Goal: Communication & Community: Answer question/provide support

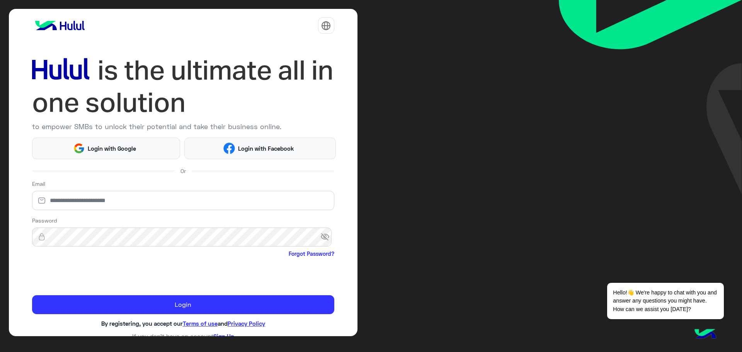
click at [273, 20] on div at bounding box center [300, 26] width 70 height 22
click at [323, 26] on img at bounding box center [326, 26] width 10 height 10
click at [297, 50] on button "عربي" at bounding box center [303, 45] width 56 height 13
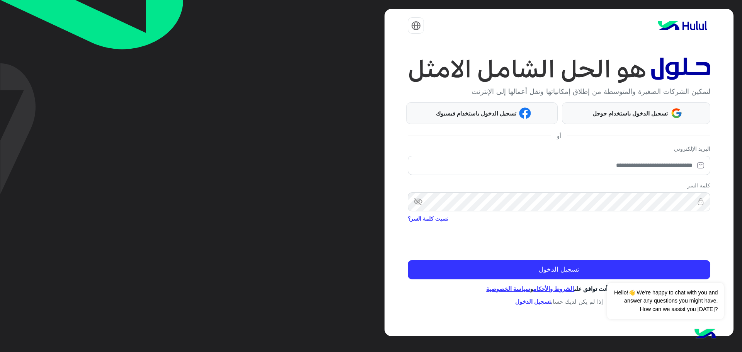
click at [673, 155] on div "البريد الإلكتروني" at bounding box center [559, 161] width 302 height 34
click at [669, 166] on input "email" at bounding box center [559, 165] width 302 height 19
type input "**********"
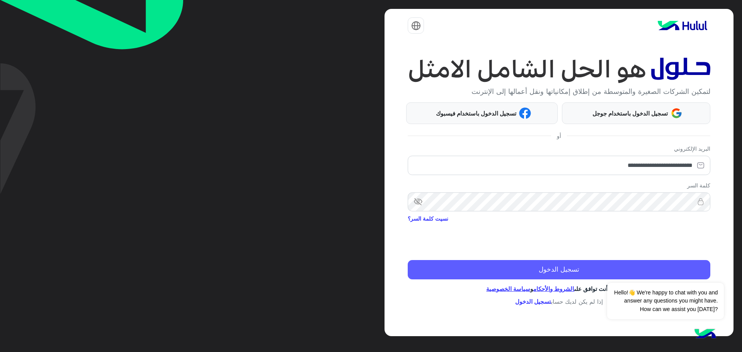
click at [567, 266] on button "تسجيل الدخول" at bounding box center [559, 269] width 302 height 19
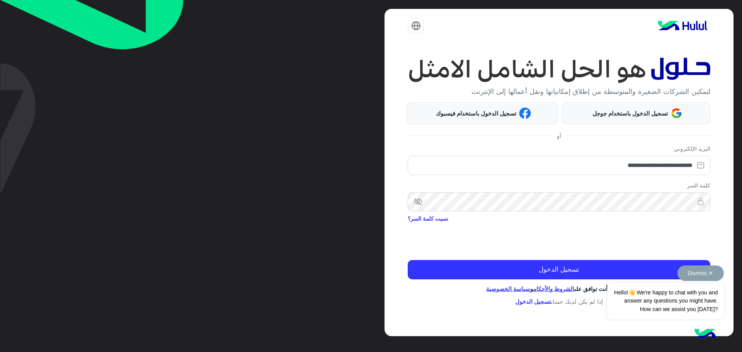
click at [608, 267] on div "Dismiss ✕ Hello!👋 We're happy to chat with you and answer any questions you mig…" at bounding box center [665, 292] width 116 height 54
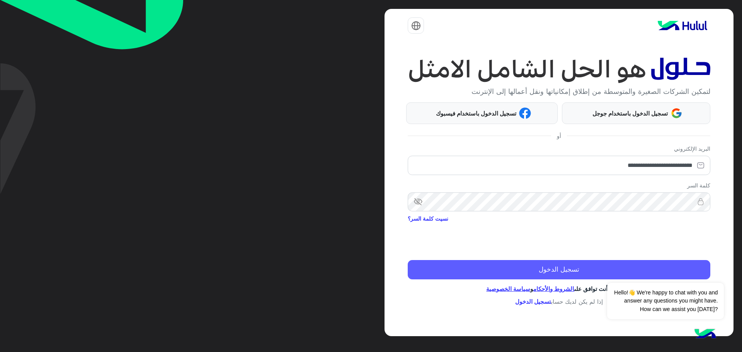
click at [570, 271] on button "تسجيل الدخول" at bounding box center [559, 269] width 302 height 19
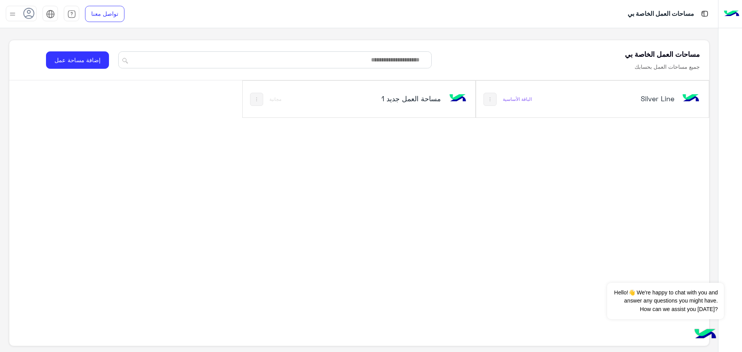
click at [650, 98] on h5 "Silver Line" at bounding box center [635, 98] width 78 height 9
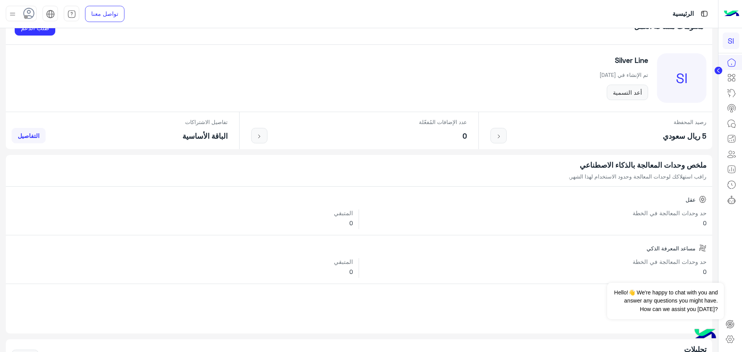
scroll to position [39, 0]
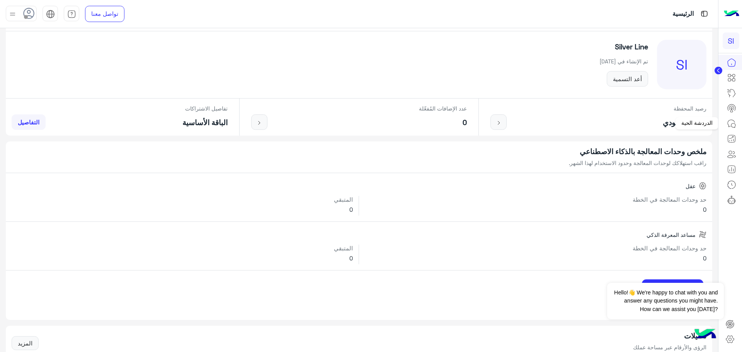
click at [729, 124] on icon at bounding box center [731, 123] width 9 height 9
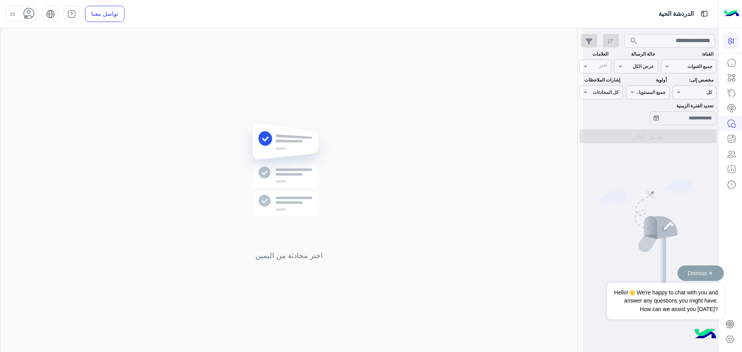
click at [712, 274] on button "Dismiss ✕" at bounding box center [700, 272] width 46 height 15
click at [265, 141] on img at bounding box center [289, 181] width 112 height 128
click at [270, 180] on img at bounding box center [289, 181] width 112 height 128
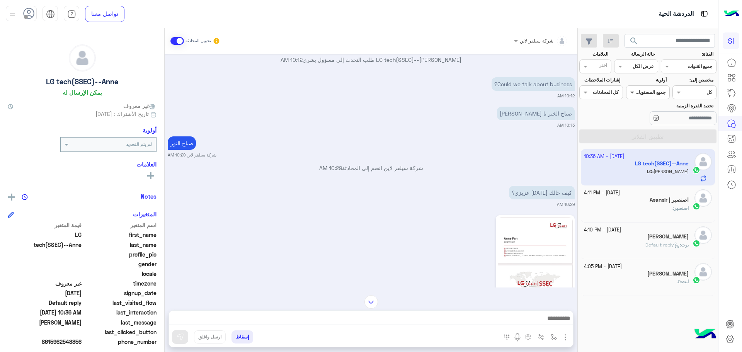
scroll to position [85, 0]
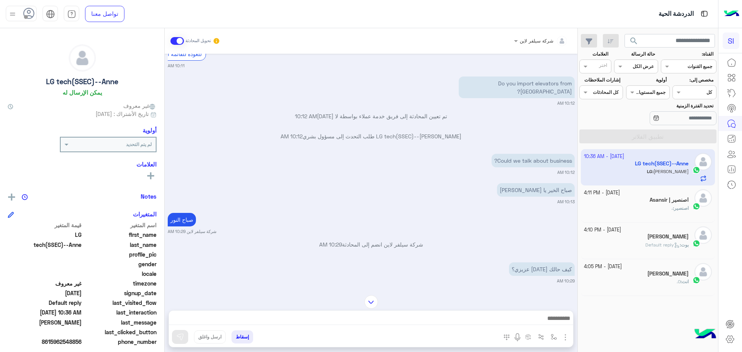
click at [685, 206] on span "اصنصير" at bounding box center [681, 208] width 15 height 6
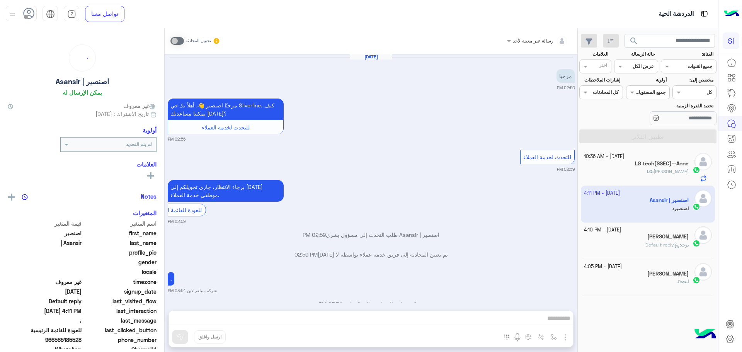
scroll to position [385, 0]
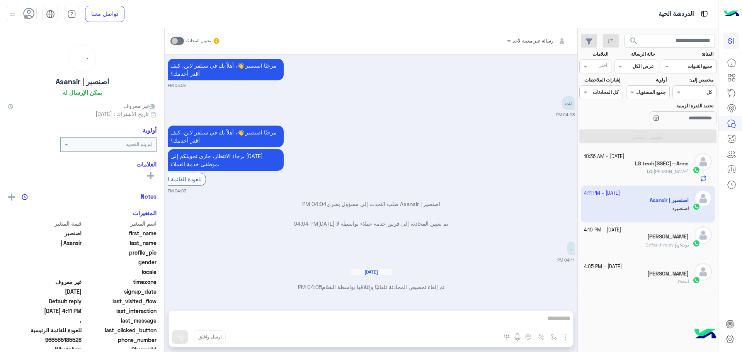
click at [668, 161] on h5 "LG tech(SSEC)--Anne" at bounding box center [662, 163] width 54 height 7
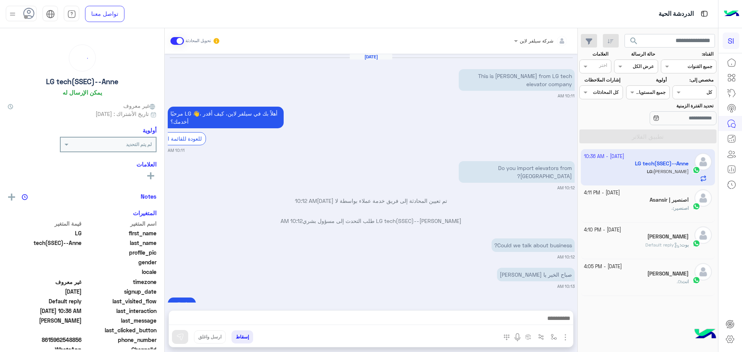
scroll to position [239, 0]
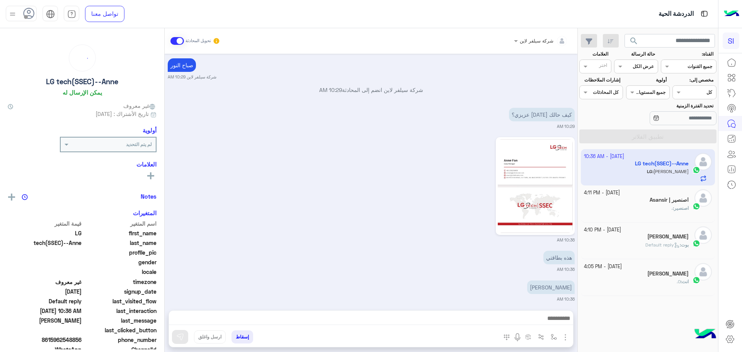
click at [678, 210] on span "اصنصير" at bounding box center [681, 208] width 15 height 6
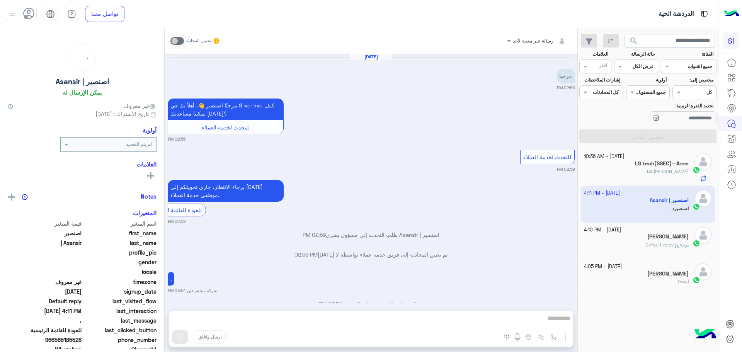
scroll to position [385, 0]
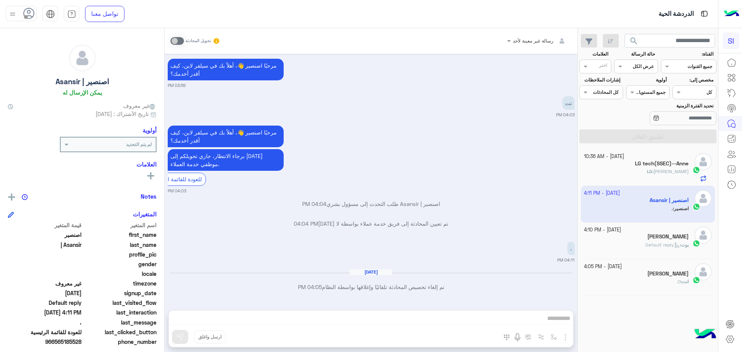
click at [676, 248] on icon at bounding box center [677, 245] width 6 height 6
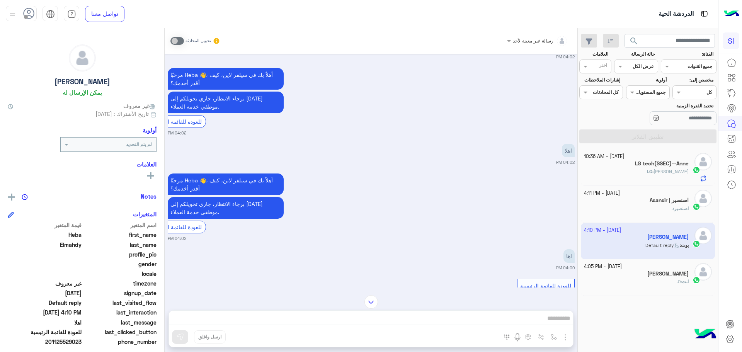
scroll to position [310, 0]
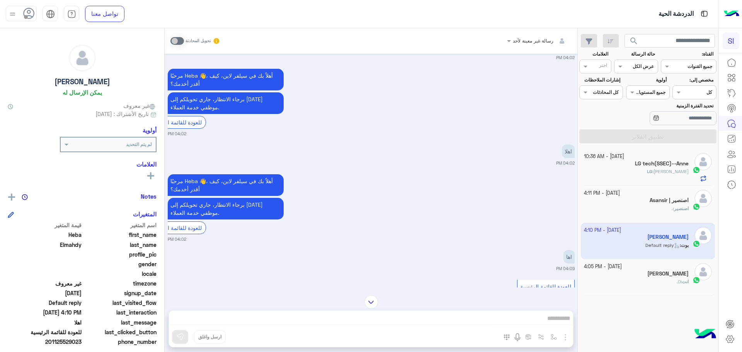
click at [655, 165] on h5 "LG tech(SSEC)--Anne" at bounding box center [662, 163] width 54 height 7
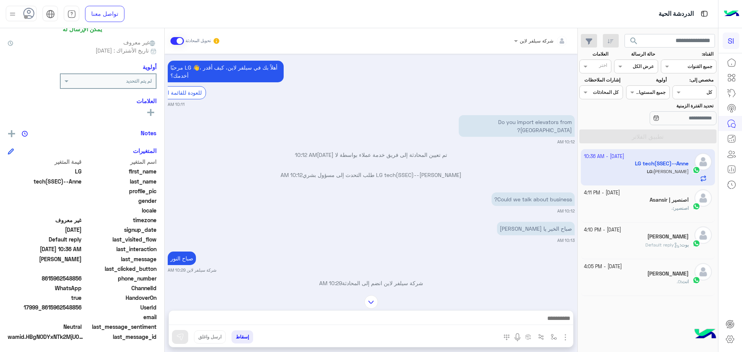
scroll to position [64, 0]
click at [43, 276] on span "8615962548856" at bounding box center [45, 277] width 74 height 8
copy span "8615962548856"
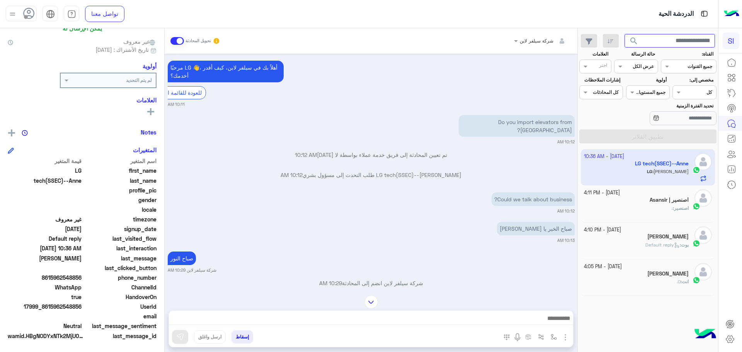
click at [680, 38] on input "text" at bounding box center [669, 41] width 91 height 14
paste input "**********"
type input "**********"
click at [624, 34] on button "search" at bounding box center [633, 42] width 19 height 17
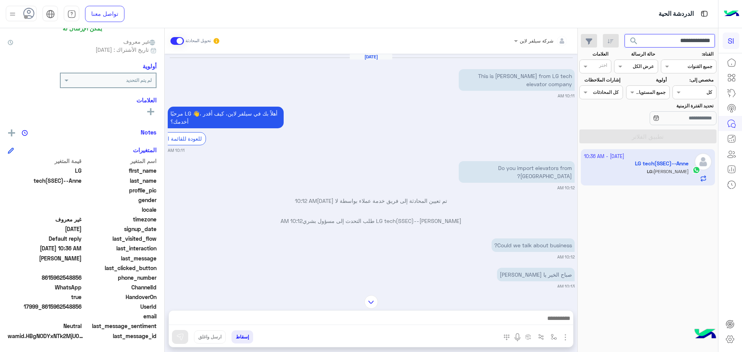
click at [647, 39] on input "**********" at bounding box center [669, 41] width 91 height 14
click at [734, 60] on icon at bounding box center [731, 63] width 8 height 8
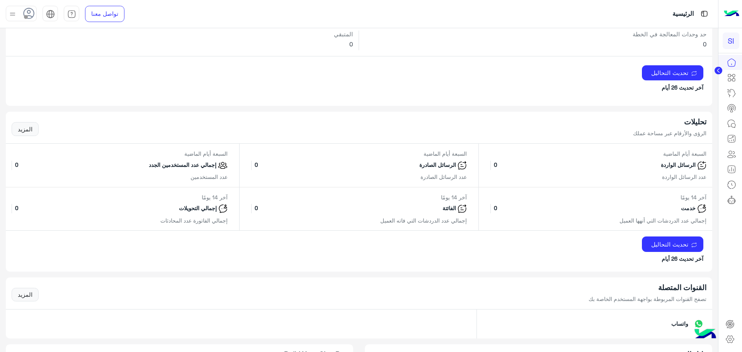
scroll to position [270, 0]
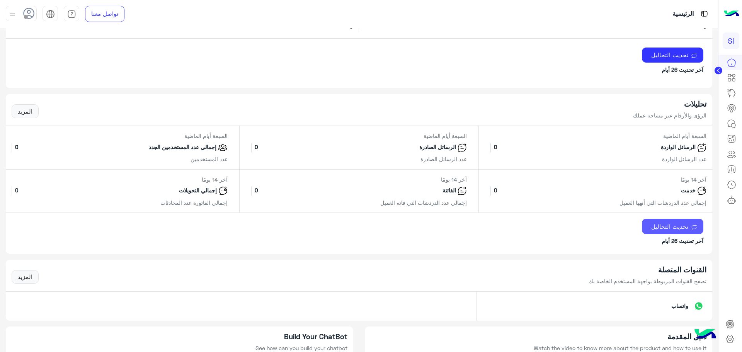
click at [673, 230] on button "تحديث التحاليل" at bounding box center [672, 226] width 61 height 15
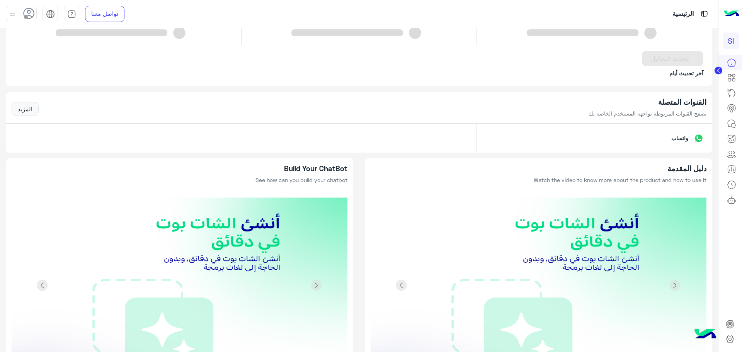
scroll to position [441, 0]
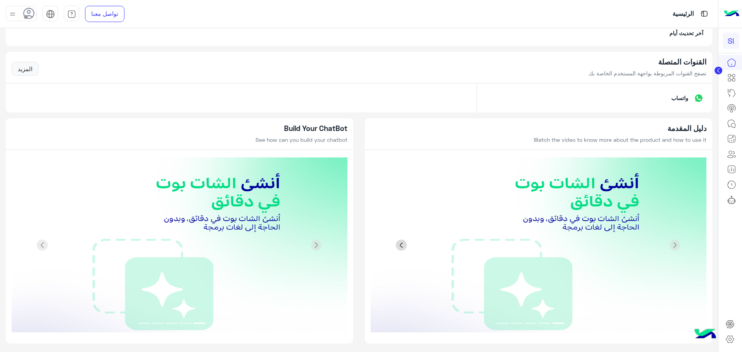
click at [401, 243] on span at bounding box center [402, 246] width 12 height 12
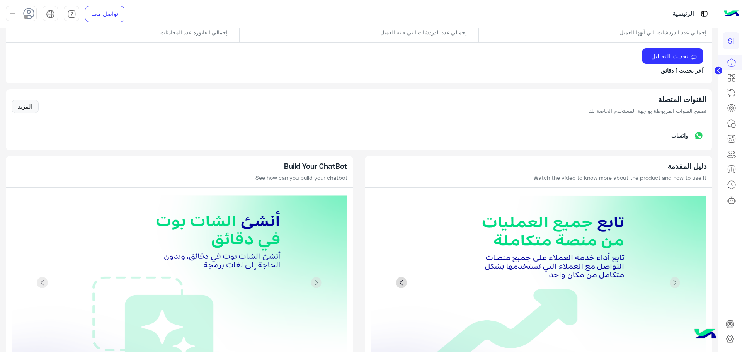
scroll to position [478, 0]
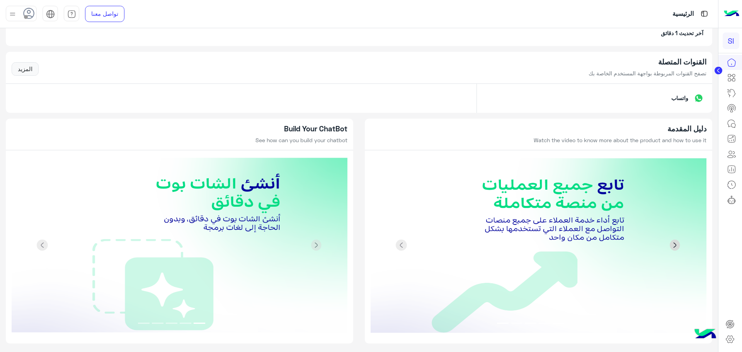
click at [675, 248] on span at bounding box center [675, 246] width 12 height 12
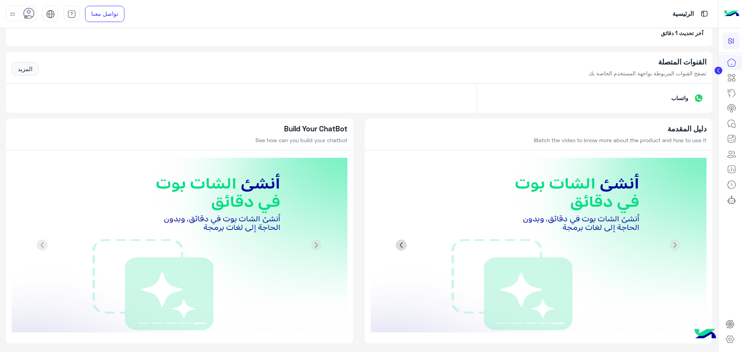
click at [397, 245] on span at bounding box center [402, 246] width 12 height 12
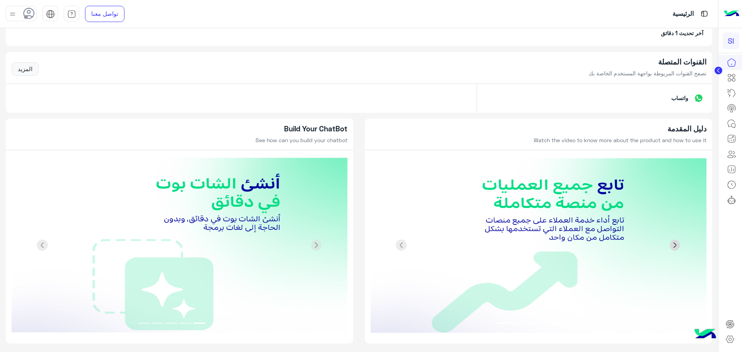
click at [665, 250] on link "Next" at bounding box center [681, 246] width 50 height 176
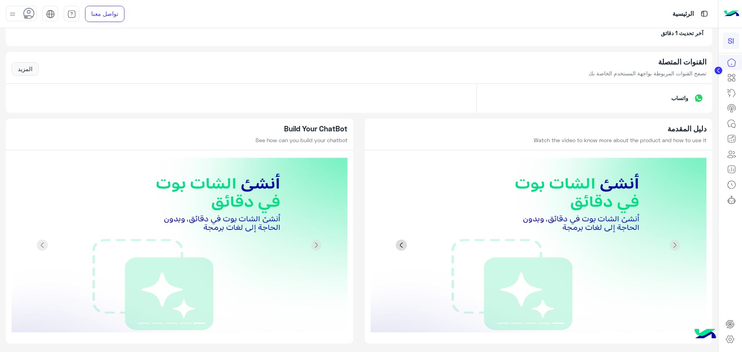
click at [405, 245] on span at bounding box center [402, 246] width 12 height 12
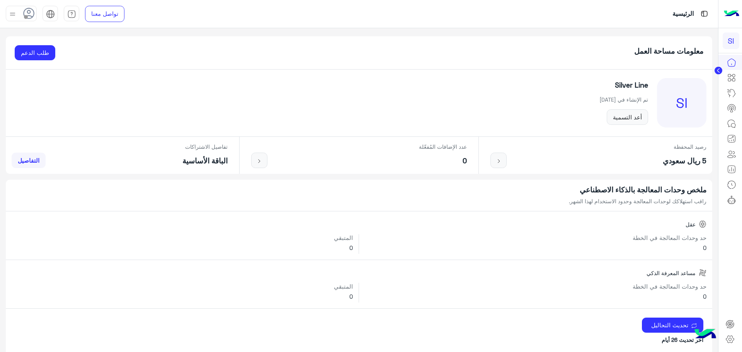
scroll to position [0, 0]
click at [498, 158] on link at bounding box center [498, 160] width 16 height 15
click at [442, 152] on div "عدد الإضافات المُفعّلة 0" at bounding box center [443, 155] width 48 height 25
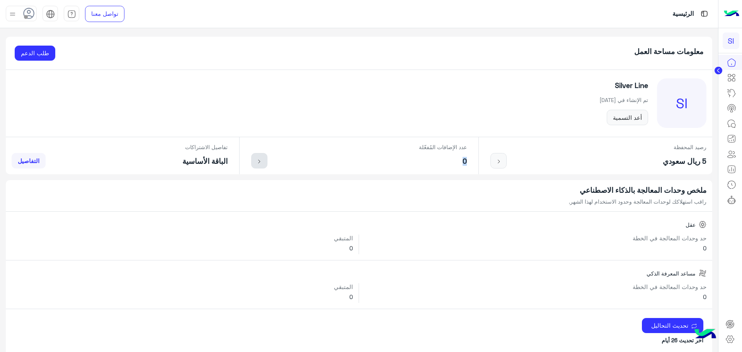
click at [260, 166] on link at bounding box center [259, 160] width 16 height 15
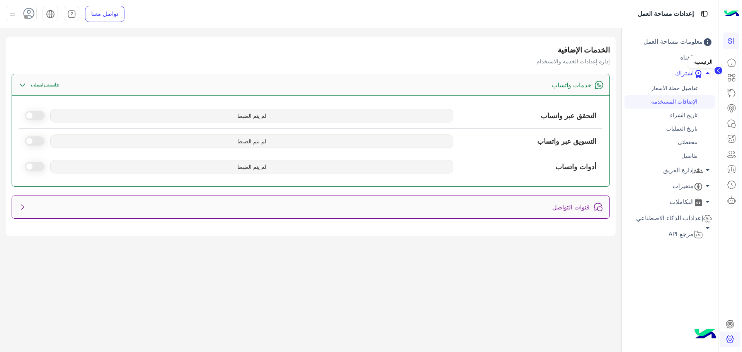
click at [732, 65] on icon at bounding box center [731, 62] width 9 height 9
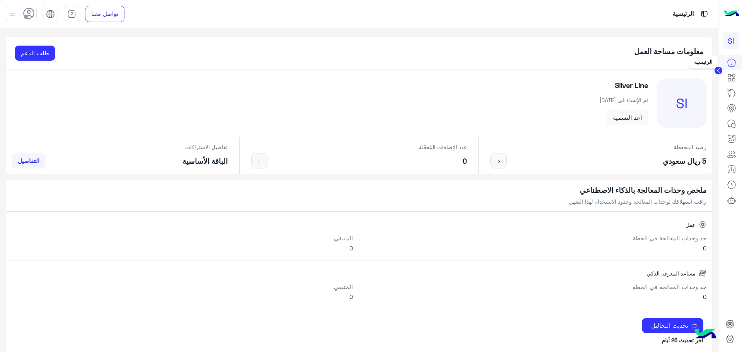
click at [734, 59] on icon at bounding box center [731, 62] width 9 height 9
click at [730, 125] on icon at bounding box center [731, 123] width 9 height 9
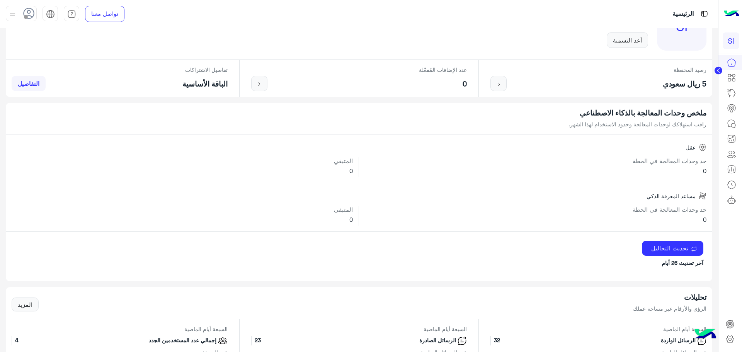
scroll to position [35, 0]
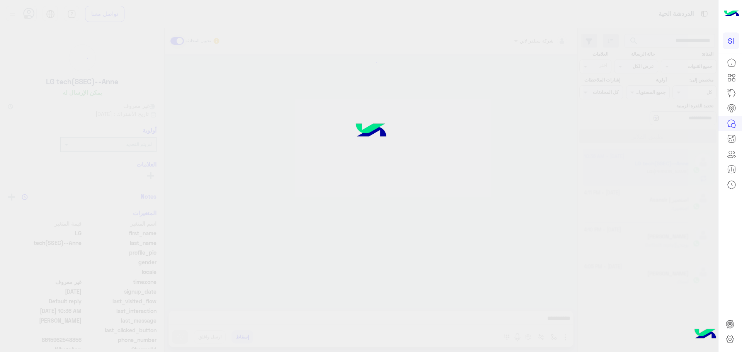
scroll to position [239, 0]
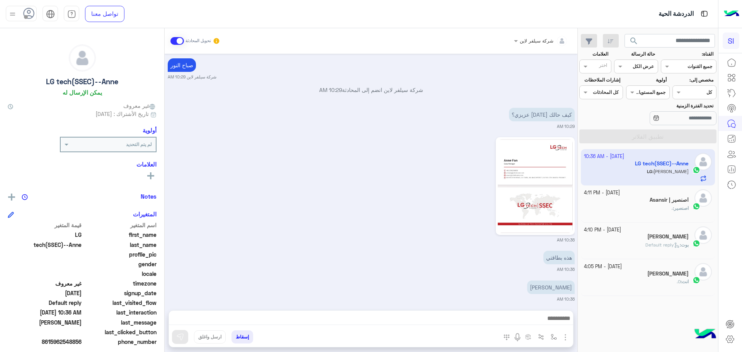
click at [680, 200] on h5 "اصنصير | Asansir" at bounding box center [668, 200] width 39 height 7
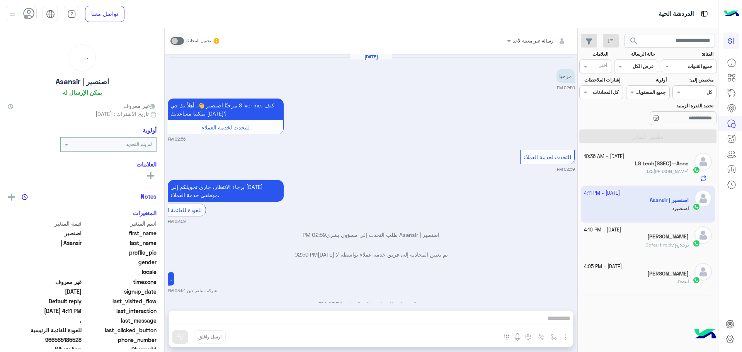
scroll to position [385, 0]
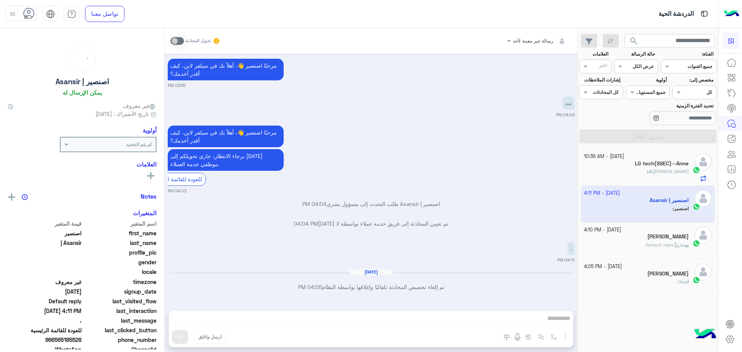
click at [664, 239] on h5 "[PERSON_NAME]" at bounding box center [667, 236] width 41 height 7
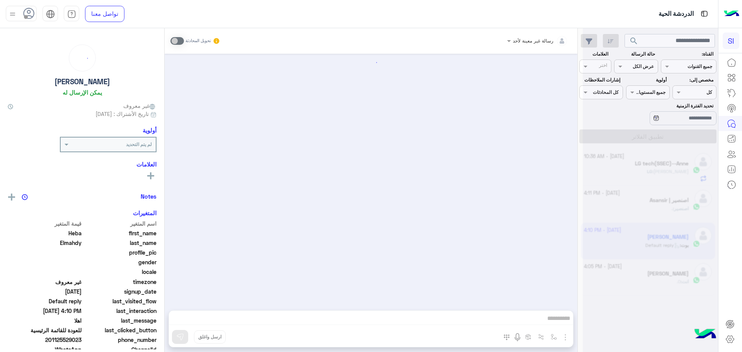
scroll to position [503, 0]
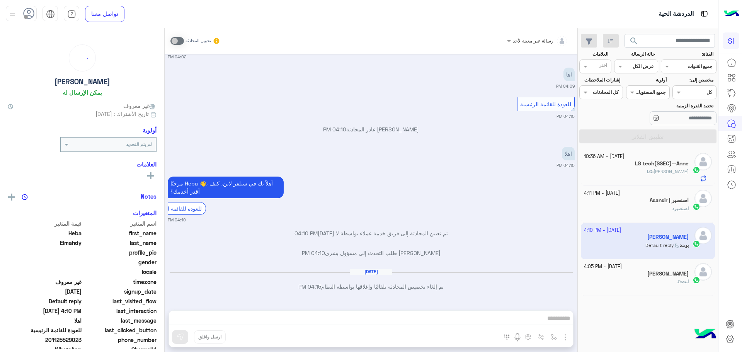
click at [668, 272] on h5 "[PERSON_NAME]" at bounding box center [667, 273] width 41 height 7
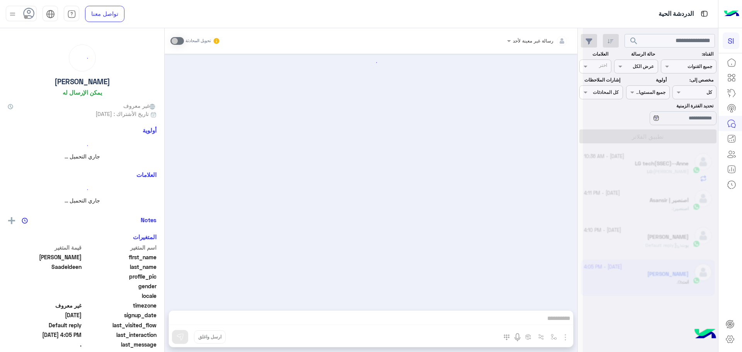
scroll to position [355, 0]
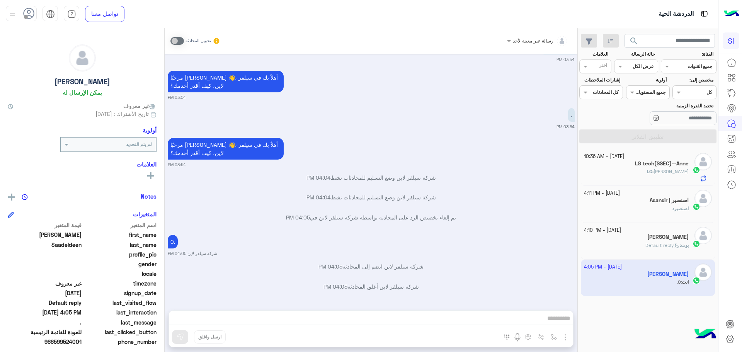
click at [666, 242] on span "[PERSON_NAME] : Default reply" at bounding box center [666, 245] width 43 height 6
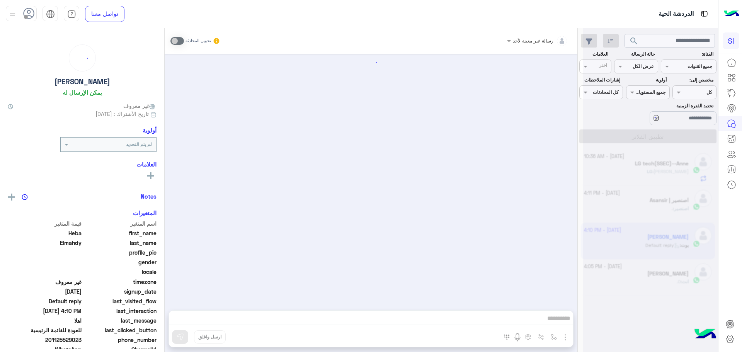
scroll to position [503, 0]
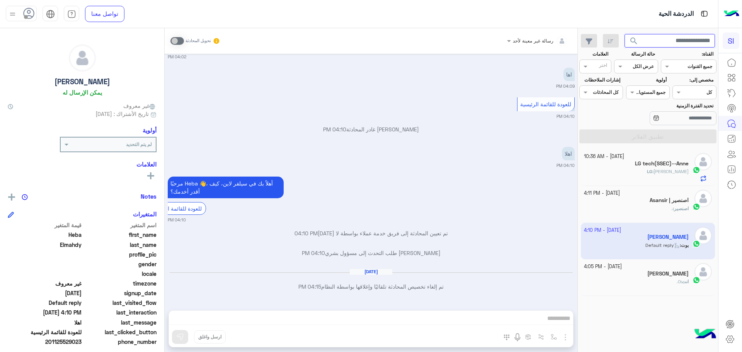
click at [689, 41] on input "text" at bounding box center [669, 41] width 91 height 14
type input "*"
click at [681, 203] on h5 "اصنصير | Asansir" at bounding box center [668, 200] width 39 height 7
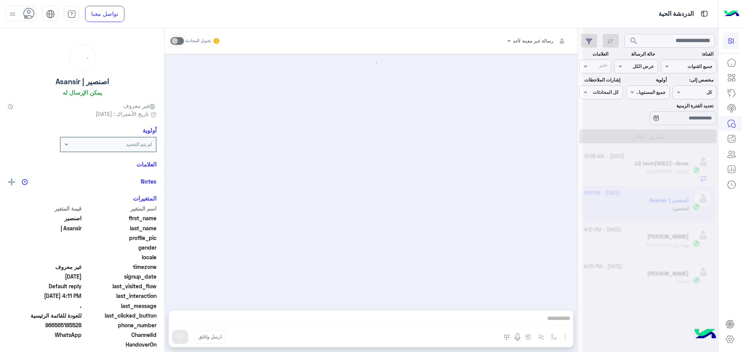
scroll to position [385, 0]
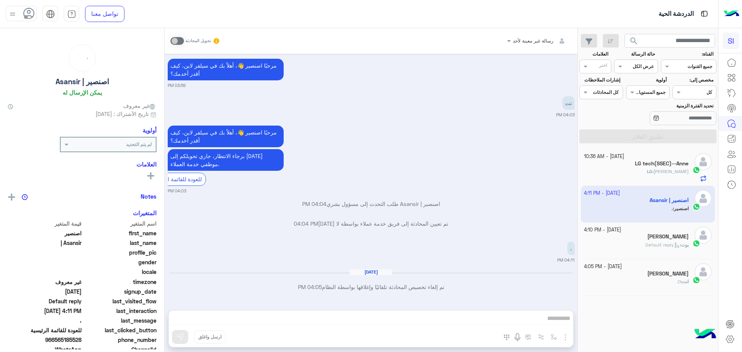
click at [679, 174] on span "[PERSON_NAME]" at bounding box center [670, 171] width 35 height 6
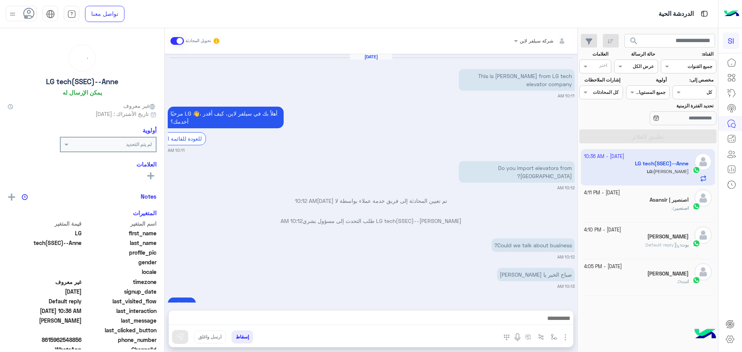
scroll to position [239, 0]
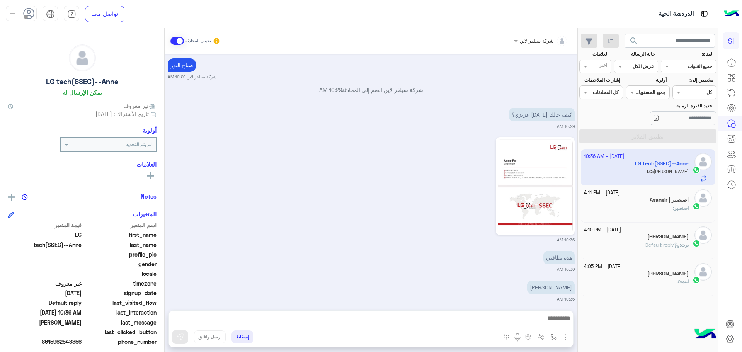
click at [678, 219] on div "[DATE] - 4:11 PM اصنصير | Asansir اصنصير : ،" at bounding box center [648, 203] width 134 height 37
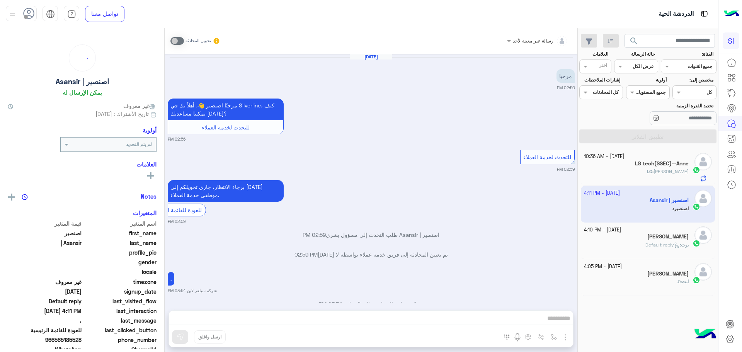
scroll to position [385, 0]
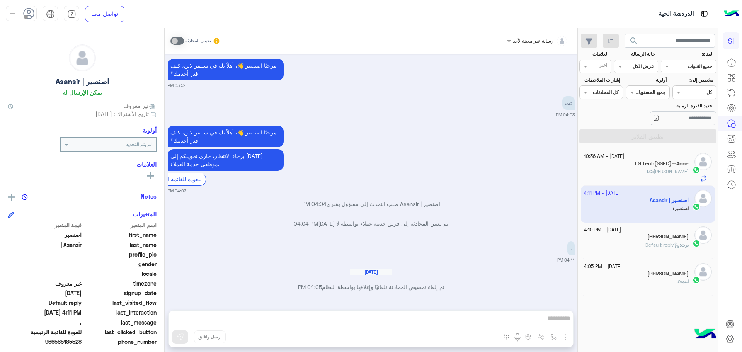
click at [682, 244] on span "بوت" at bounding box center [685, 245] width 8 height 6
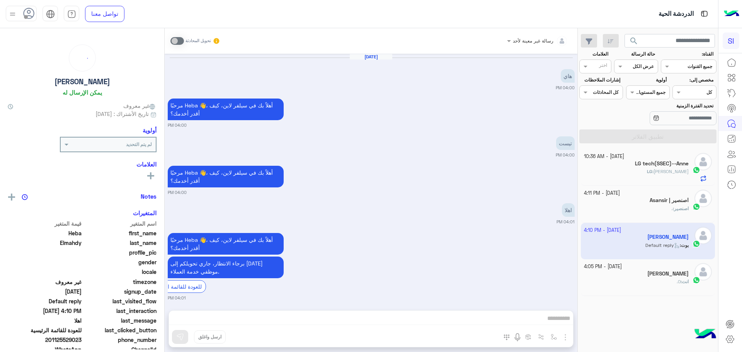
scroll to position [503, 0]
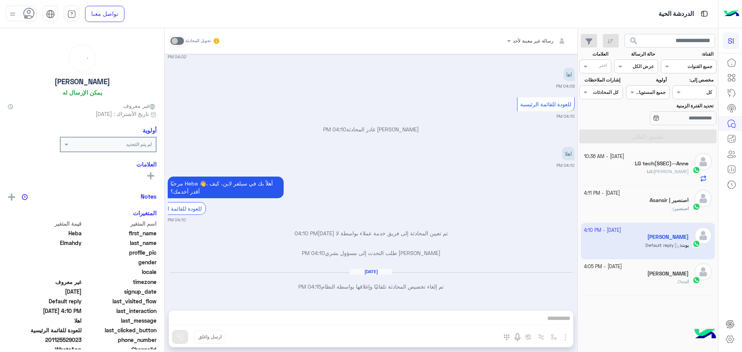
click at [671, 271] on h5 "[PERSON_NAME]" at bounding box center [667, 273] width 41 height 7
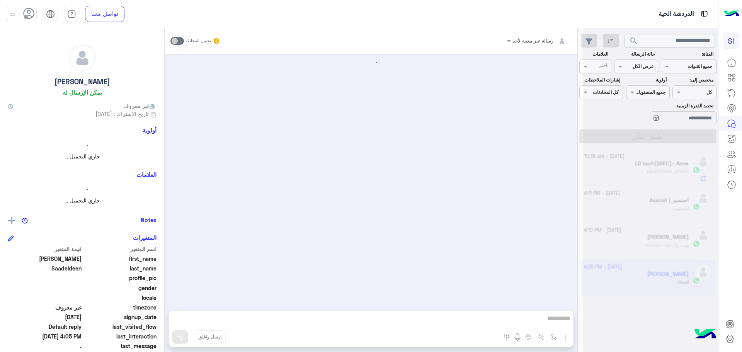
scroll to position [355, 0]
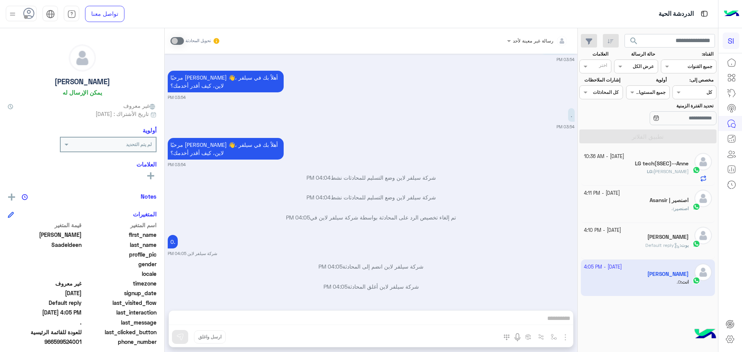
click at [674, 244] on icon at bounding box center [677, 246] width 6 height 6
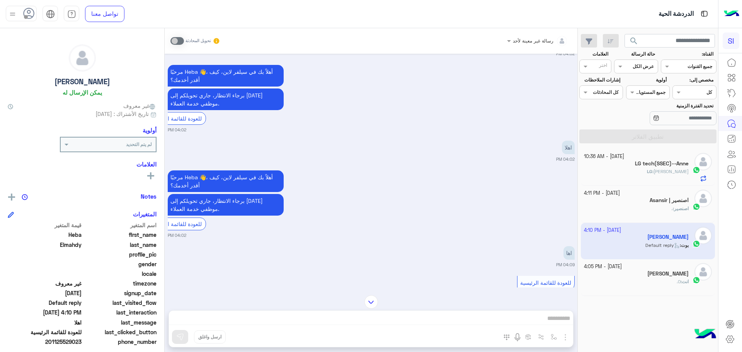
scroll to position [387, 0]
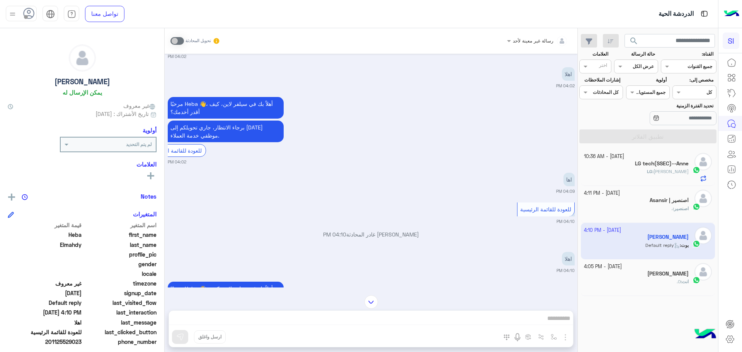
click at [647, 198] on div "اصنصير | Asansir" at bounding box center [636, 201] width 105 height 8
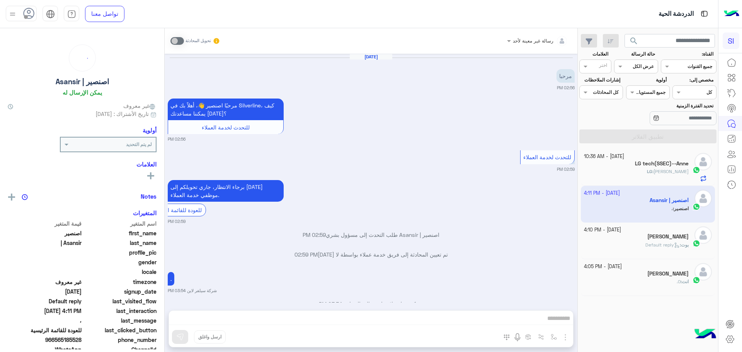
scroll to position [385, 0]
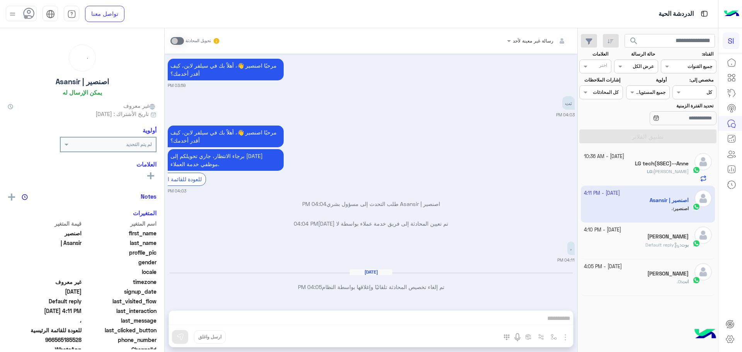
click at [629, 181] on div "LG : [PERSON_NAME]" at bounding box center [636, 175] width 105 height 14
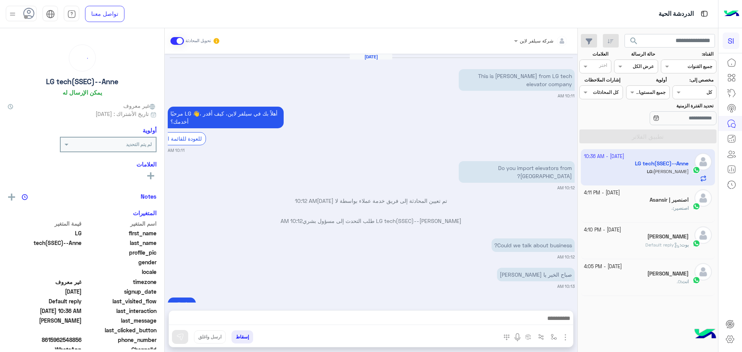
scroll to position [239, 0]
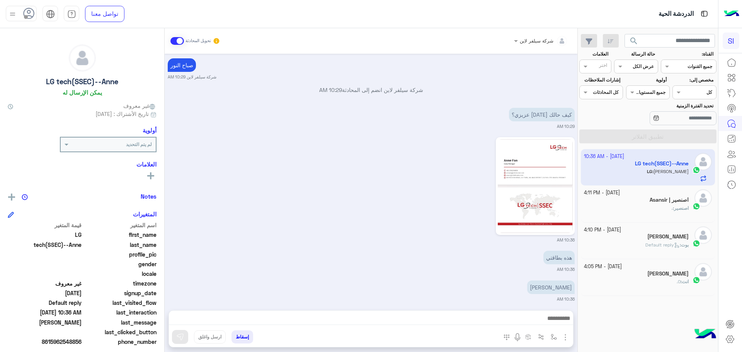
click at [627, 119] on div at bounding box center [671, 118] width 90 height 14
click at [686, 38] on input "text" at bounding box center [669, 41] width 91 height 14
click at [624, 34] on button "search" at bounding box center [633, 42] width 19 height 17
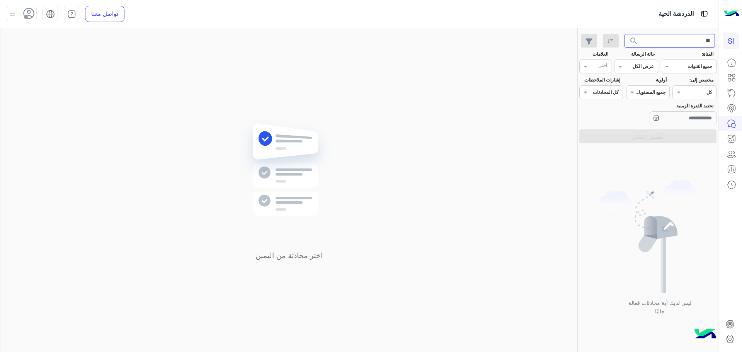
type input "*"
click at [634, 36] on span "search" at bounding box center [633, 40] width 9 height 9
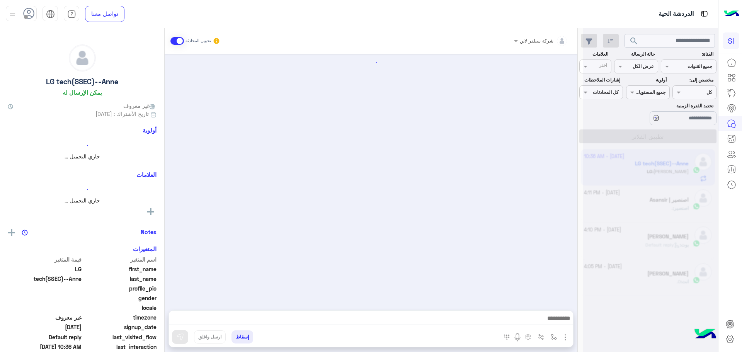
scroll to position [239, 0]
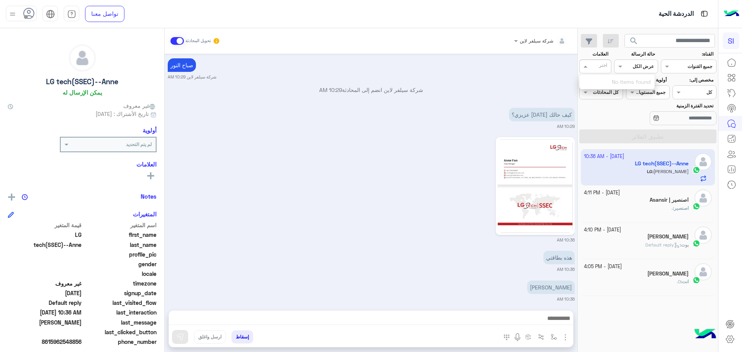
click at [596, 71] on div at bounding box center [598, 67] width 19 height 8
click at [685, 66] on input "text" at bounding box center [697, 65] width 28 height 7
click at [685, 96] on b "واتساب" at bounding box center [692, 96] width 17 height 7
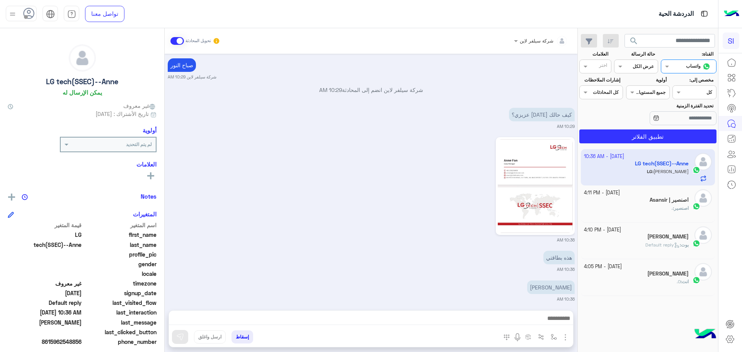
click at [671, 67] on div at bounding box center [688, 65] width 55 height 7
click at [685, 78] on b "جميع القنوات" at bounding box center [697, 81] width 29 height 7
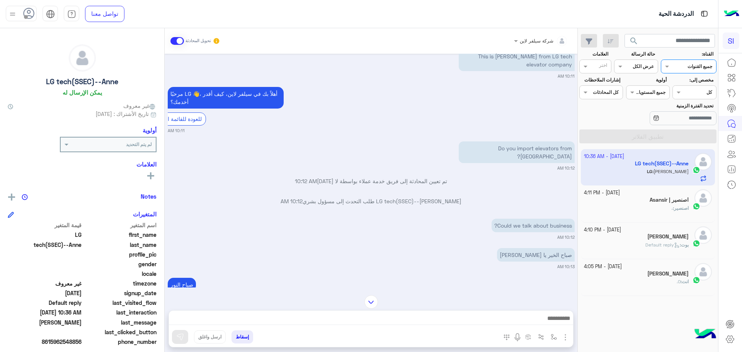
scroll to position [7, 0]
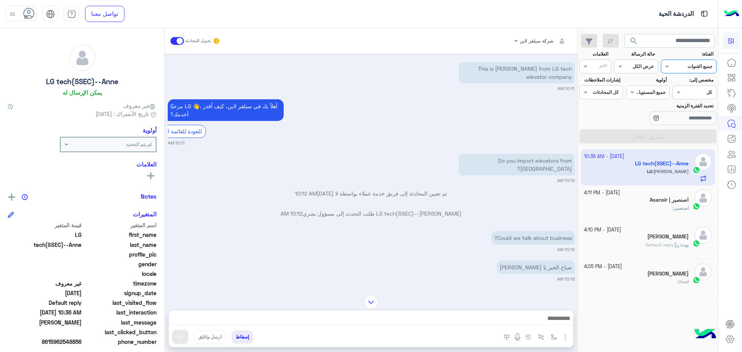
click at [676, 282] on span "0." at bounding box center [678, 282] width 4 height 6
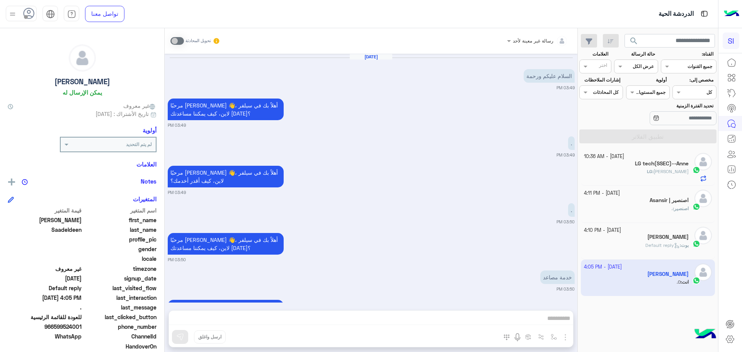
scroll to position [355, 0]
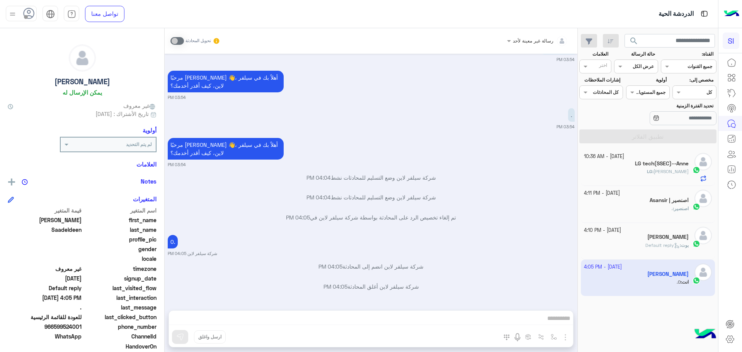
click at [667, 243] on span "Default reply" at bounding box center [662, 245] width 34 height 6
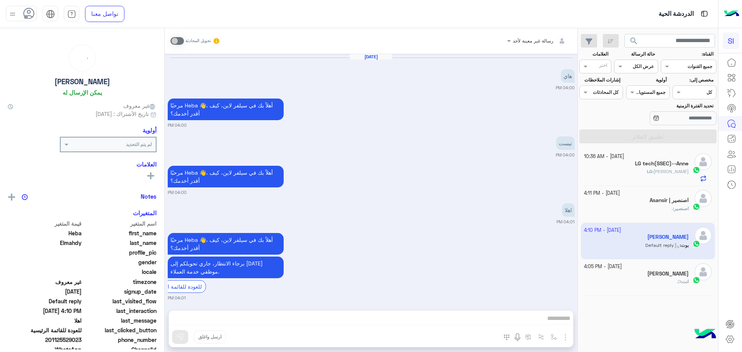
scroll to position [503, 0]
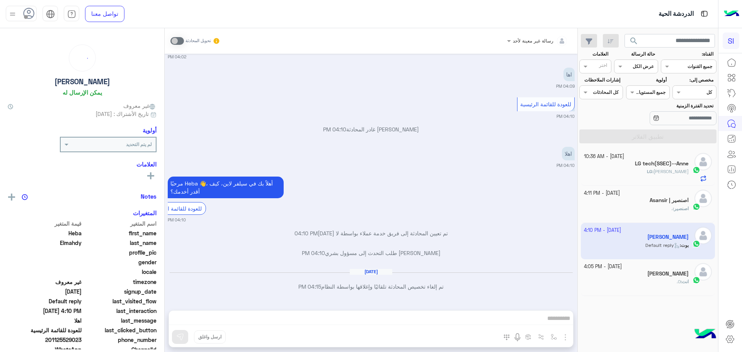
click at [670, 200] on h5 "اصنصير | Asansir" at bounding box center [668, 200] width 39 height 7
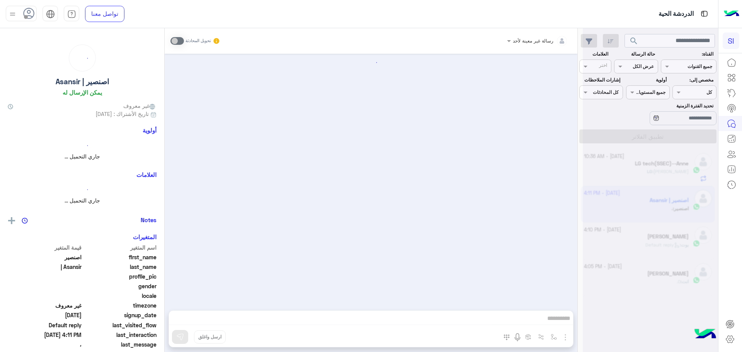
scroll to position [385, 0]
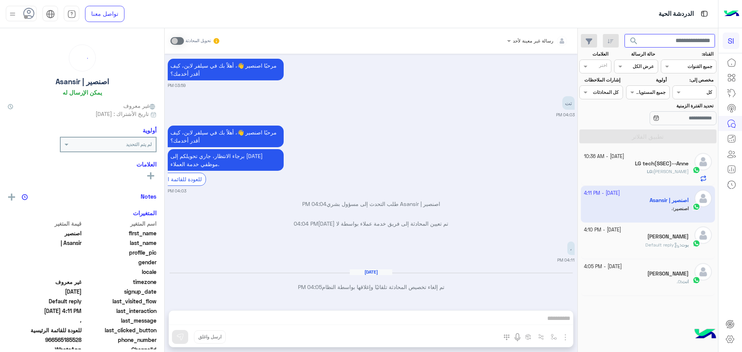
click at [658, 43] on input "text" at bounding box center [669, 41] width 91 height 14
click at [647, 162] on h5 "LG tech(SSEC)--Anne" at bounding box center [662, 163] width 54 height 7
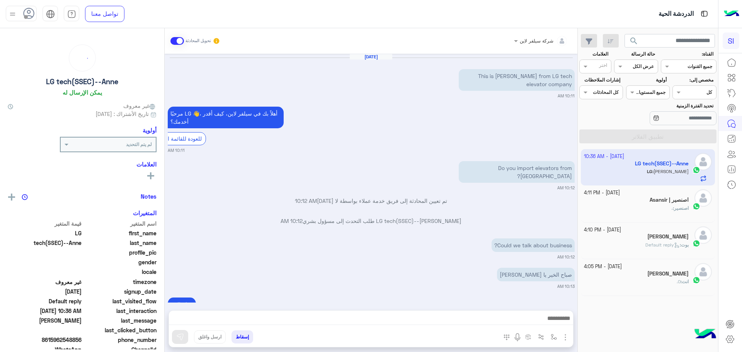
scroll to position [239, 0]
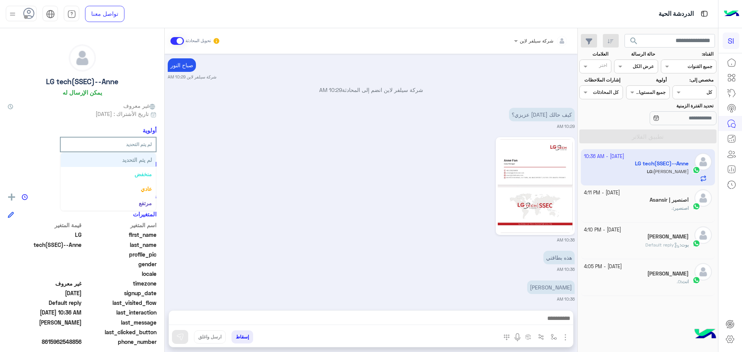
click at [83, 144] on div at bounding box center [108, 142] width 95 height 7
click at [130, 159] on b "لم يتم التحديد" at bounding box center [137, 159] width 30 height 7
click at [655, 205] on div "اصنصير : ،" at bounding box center [636, 212] width 105 height 14
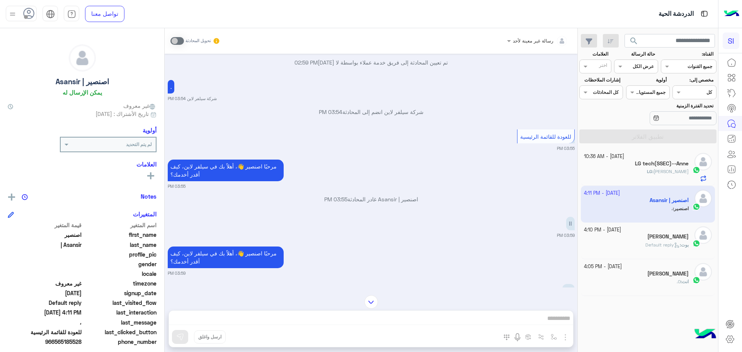
scroll to position [385, 0]
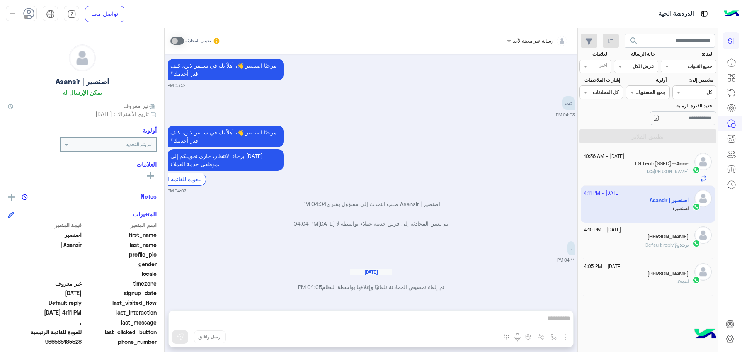
click at [679, 235] on h5 "[PERSON_NAME]" at bounding box center [667, 236] width 41 height 7
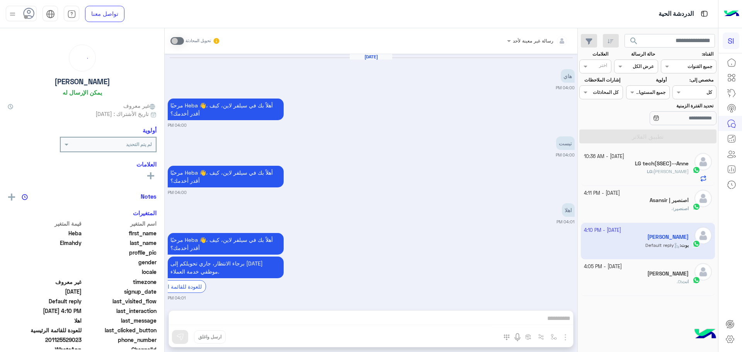
scroll to position [503, 0]
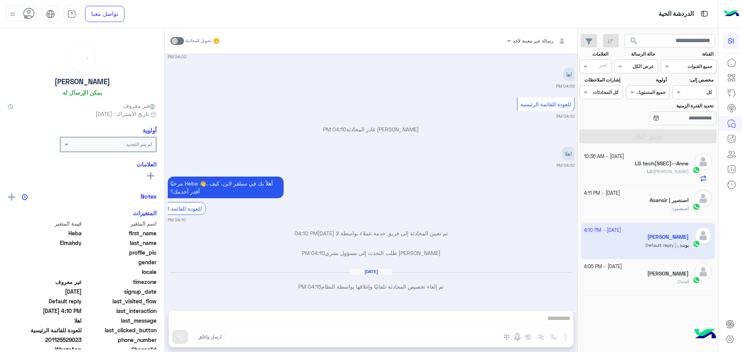
click at [642, 284] on div "انت : 0." at bounding box center [636, 285] width 105 height 14
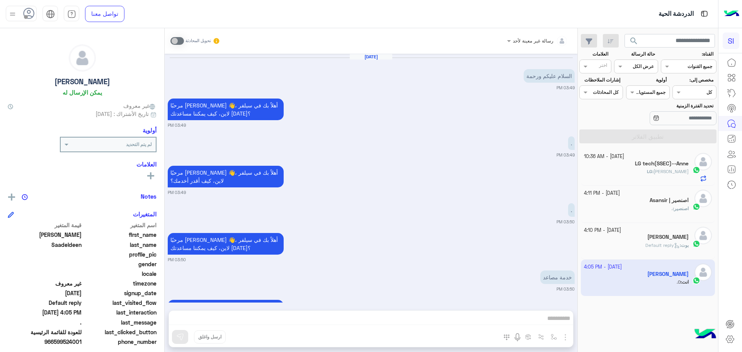
scroll to position [355, 0]
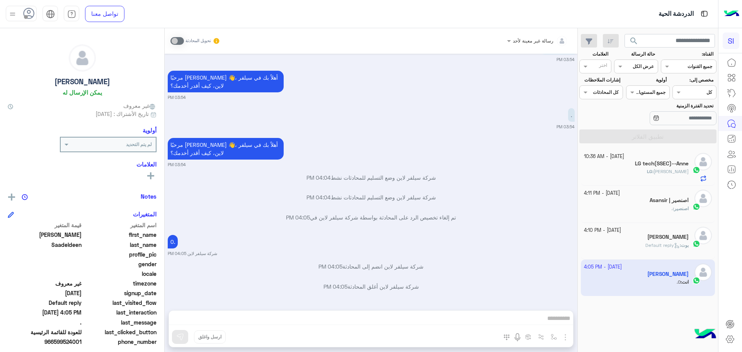
click at [651, 161] on h5 "LG tech(SSEC)--Anne" at bounding box center [662, 163] width 54 height 7
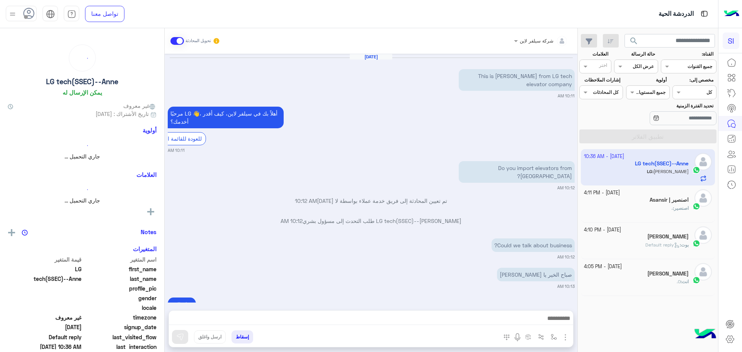
scroll to position [239, 0]
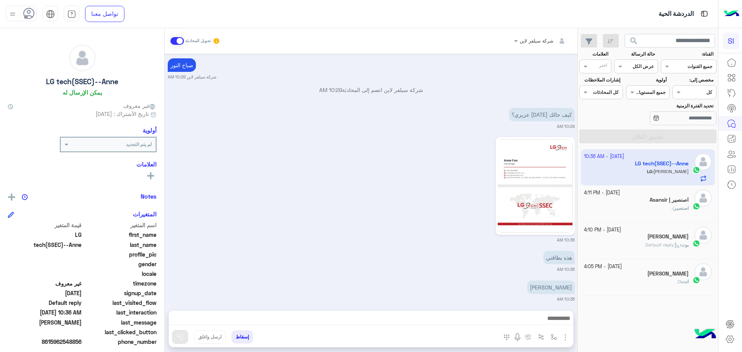
click at [651, 161] on app-inbox-user "[DATE] - 10:36 AM LG tech(SSEC)--[PERSON_NAME] : [PERSON_NAME]" at bounding box center [648, 167] width 134 height 36
click at [13, 105] on icon at bounding box center [10, 106] width 5 height 5
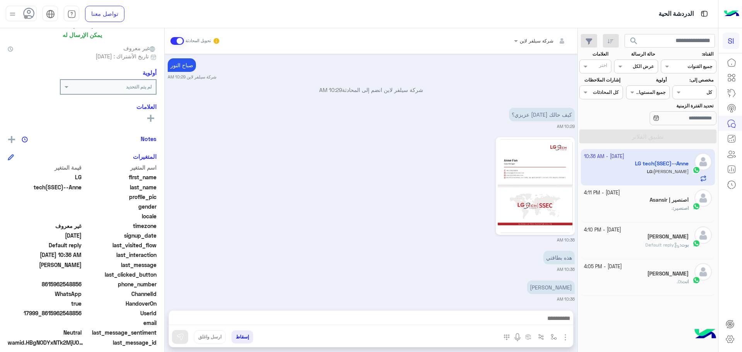
scroll to position [64, 0]
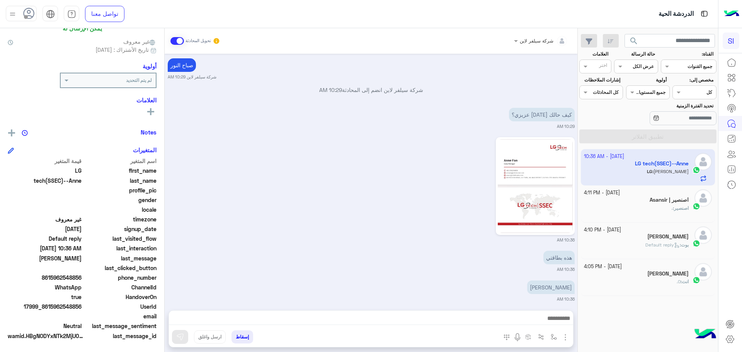
click at [52, 181] on span "tech(SSEC)--Anne" at bounding box center [45, 181] width 74 height 8
click at [49, 181] on span "tech(SSEC)--Anne" at bounding box center [45, 181] width 74 height 8
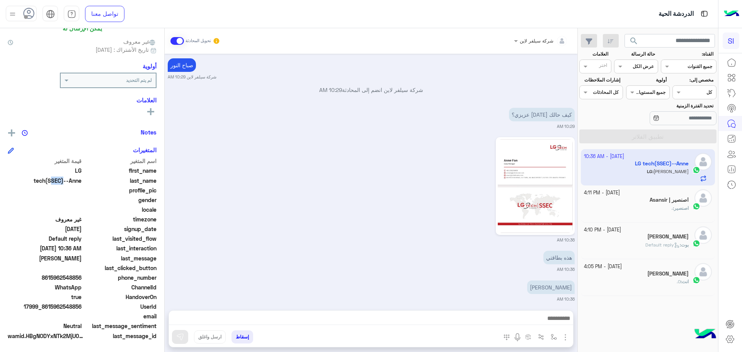
click at [49, 181] on span "tech(SSEC)--Anne" at bounding box center [45, 181] width 74 height 8
click at [48, 181] on span "tech(SSEC)--Anne" at bounding box center [45, 181] width 74 height 8
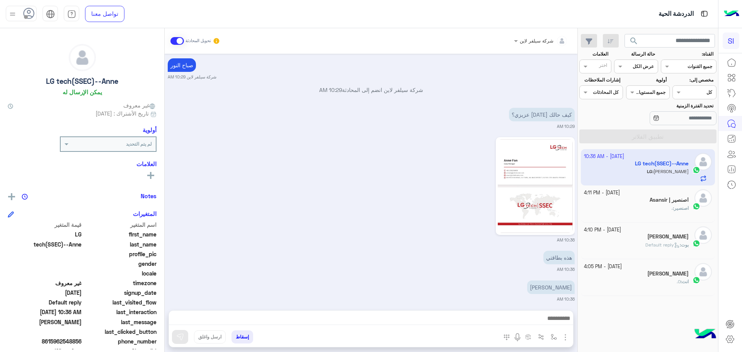
scroll to position [0, 0]
click at [66, 146] on span at bounding box center [66, 144] width 10 height 8
click at [150, 126] on div "LG tech(SSEC)--Anne يمكن الإرسال له غير معروف تاريخ الأشتراك : [DATE] أولوية لم…" at bounding box center [82, 188] width 164 height 321
click at [150, 105] on icon at bounding box center [151, 106] width 5 height 5
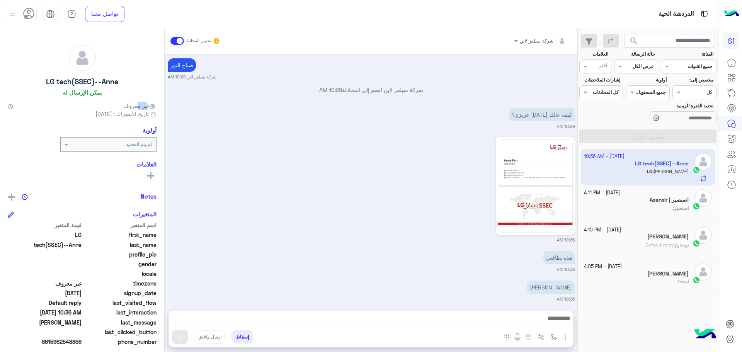
click at [150, 105] on icon at bounding box center [151, 106] width 5 height 5
click at [61, 110] on span "تاريخ الأشتراك : [DATE]" at bounding box center [82, 114] width 149 height 8
click at [12, 107] on icon at bounding box center [10, 106] width 5 height 5
drag, startPoint x: 71, startPoint y: 99, endPoint x: 82, endPoint y: 91, distance: 13.0
click at [76, 95] on div "LG tech(SSEC)--Anne يمكن الإرسال له غير معروف تاريخ الأشتراك : [DATE] أولوية لم…" at bounding box center [82, 188] width 164 height 321
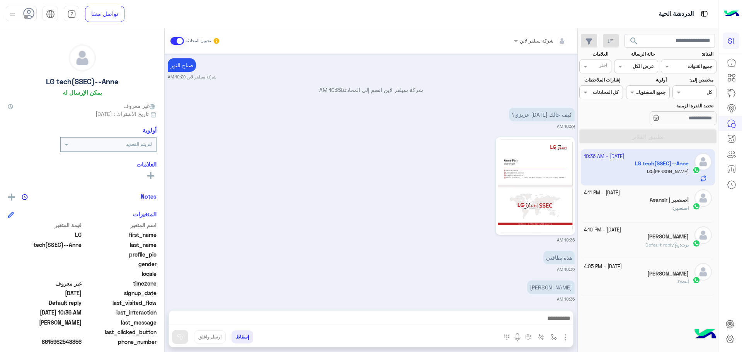
click at [83, 90] on h6 "يمكن الإرسال له" at bounding box center [82, 92] width 39 height 7
click at [88, 83] on h5 "LG tech(SSEC)--Anne" at bounding box center [82, 81] width 72 height 9
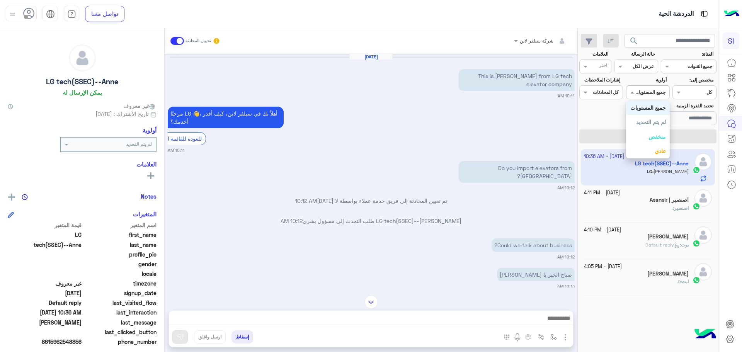
click at [637, 97] on div "جميع المستويات جميع المستويات" at bounding box center [648, 92] width 44 height 14
click at [608, 113] on div "تحديد الفترة الزمنية" at bounding box center [648, 114] width 140 height 24
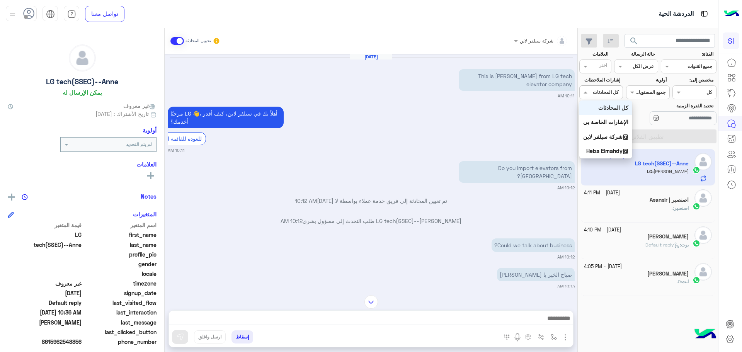
click at [601, 94] on input "text" at bounding box center [610, 91] width 18 height 7
click at [626, 80] on div "أولوية جميع المستويات جميع المستويات" at bounding box center [648, 87] width 44 height 23
click at [634, 169] on app-inbox-user "[DATE] - 10:36 AM LG tech(SSEC)--[PERSON_NAME] : [PERSON_NAME]" at bounding box center [648, 167] width 134 height 36
click at [650, 210] on div "اصنصير : ،" at bounding box center [636, 212] width 105 height 14
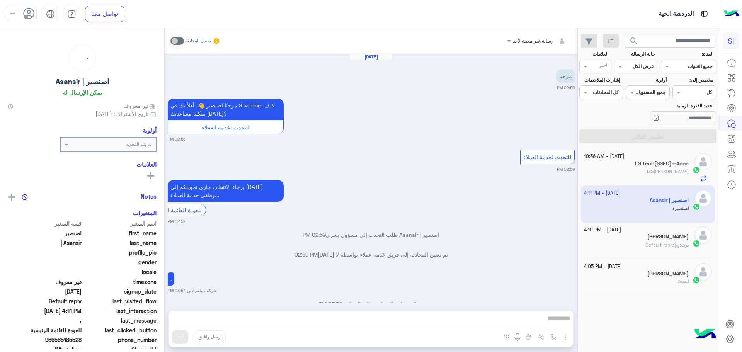
scroll to position [385, 0]
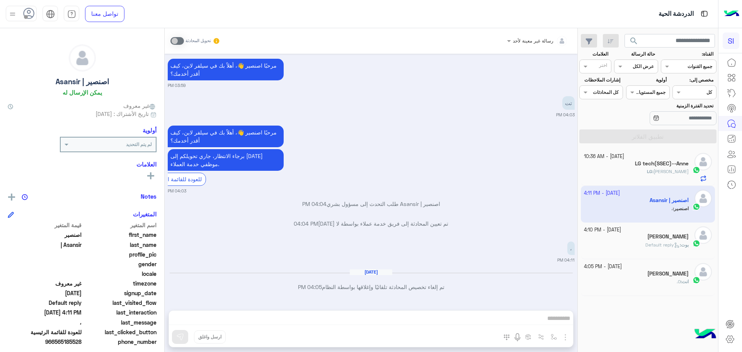
click at [648, 246] on span "Default reply" at bounding box center [662, 245] width 34 height 6
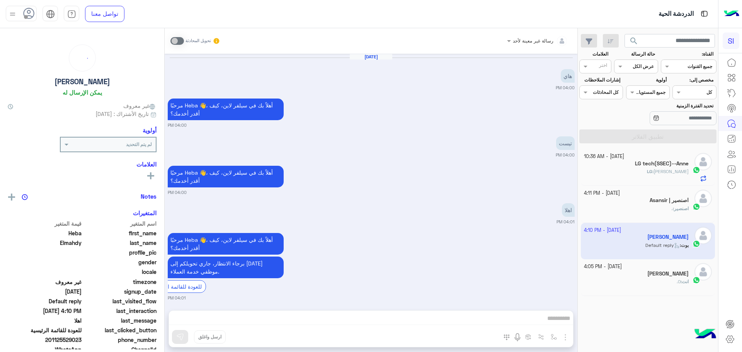
scroll to position [503, 0]
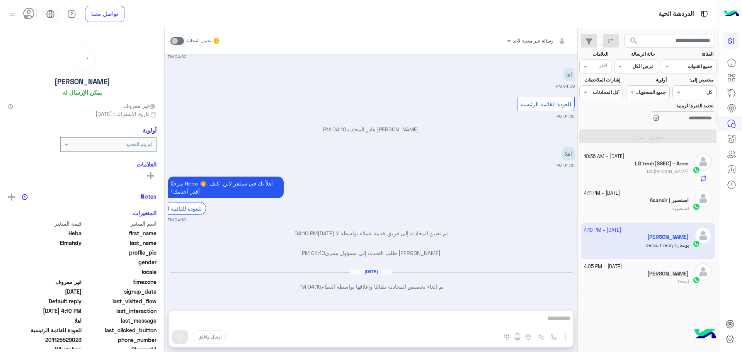
click at [647, 273] on h5 "[PERSON_NAME]" at bounding box center [667, 273] width 41 height 7
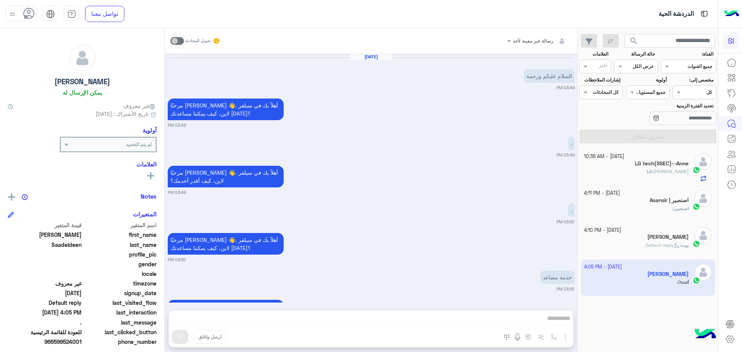
scroll to position [355, 0]
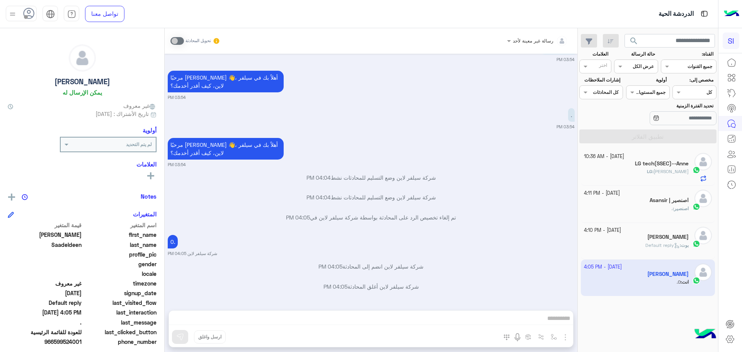
click at [523, 317] on div "رسالة غير معينة لأحد تحويل المحادثة [DATE] السلام عليكم ورحمة 03:49 PM مرحبًا […" at bounding box center [371, 191] width 413 height 327
click at [541, 318] on div "رسالة غير معينة لأحد تحويل المحادثة [DATE] السلام عليكم ورحمة 03:49 PM مرحبًا […" at bounding box center [371, 191] width 413 height 327
drag, startPoint x: 544, startPoint y: 318, endPoint x: 588, endPoint y: 303, distance: 45.7
click at [545, 318] on div "رسالة غير معينة لأحد تحويل المحادثة [DATE] السلام عليكم ورحمة 03:49 PM مرحبًا […" at bounding box center [371, 191] width 413 height 327
click at [544, 317] on div "رسالة غير معينة لأحد تحويل المحادثة [DATE] السلام عليكم ورحمة 03:49 PM مرحبًا […" at bounding box center [371, 191] width 413 height 327
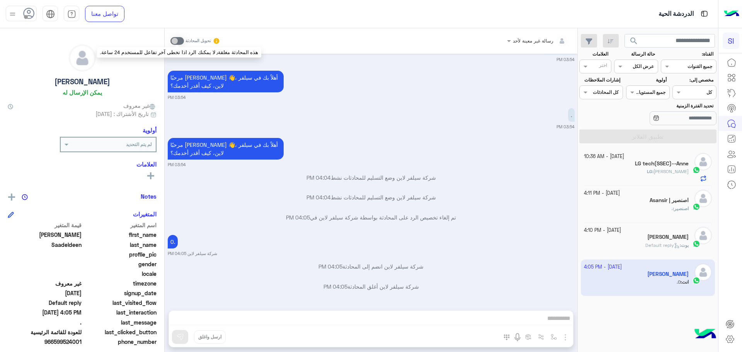
click at [183, 43] on span at bounding box center [177, 41] width 14 height 8
click at [173, 42] on span at bounding box center [177, 41] width 14 height 8
click at [177, 41] on span at bounding box center [177, 41] width 14 height 8
click at [181, 40] on span at bounding box center [177, 41] width 14 height 8
drag, startPoint x: 177, startPoint y: 41, endPoint x: 188, endPoint y: 42, distance: 11.2
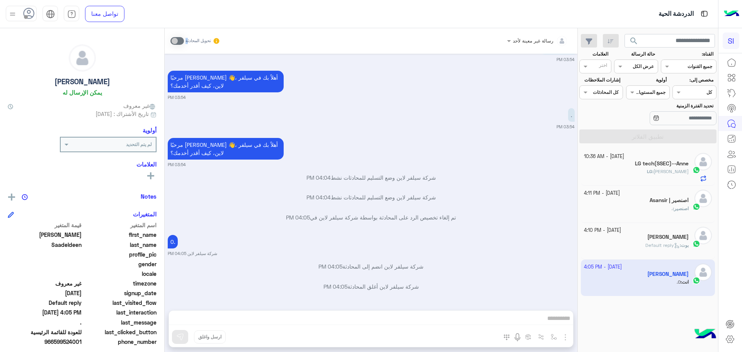
click at [188, 42] on div "تحويل المحادثة" at bounding box center [195, 41] width 50 height 14
click at [179, 41] on span at bounding box center [177, 41] width 14 height 8
click at [177, 41] on span at bounding box center [177, 41] width 14 height 8
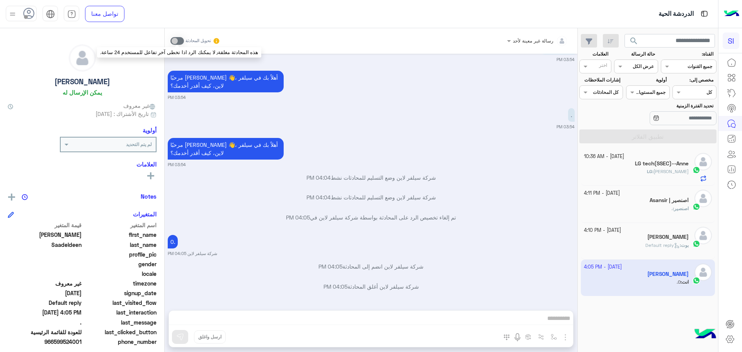
click at [177, 41] on span at bounding box center [177, 41] width 14 height 8
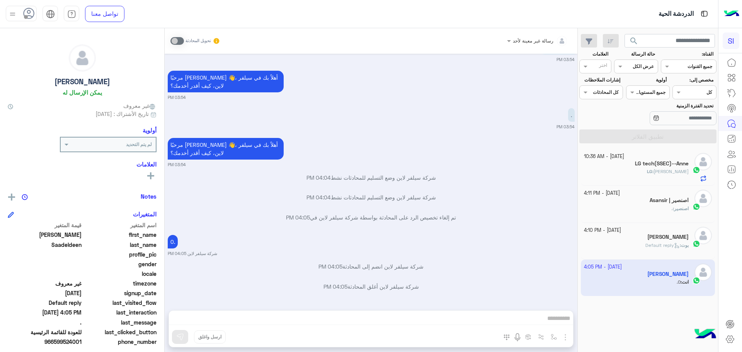
click at [652, 242] on span "[PERSON_NAME] : Default reply" at bounding box center [666, 245] width 43 height 6
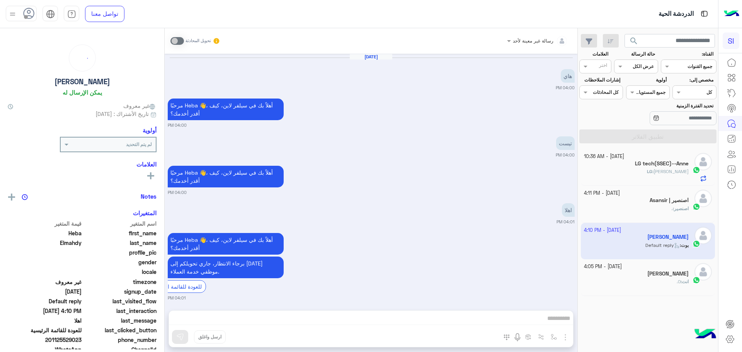
scroll to position [503, 0]
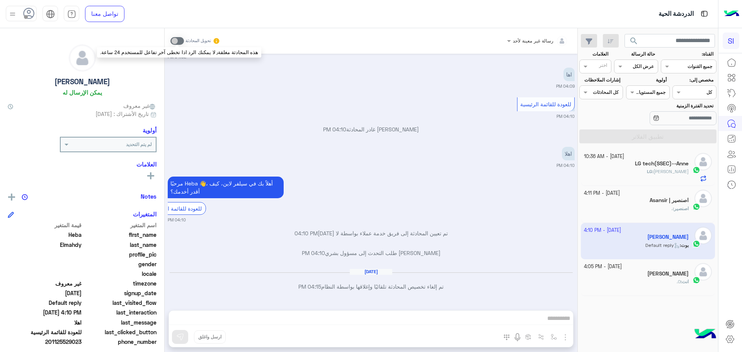
click at [176, 41] on span at bounding box center [177, 41] width 14 height 8
click at [697, 44] on input "text" at bounding box center [669, 41] width 91 height 14
click at [624, 34] on button "search" at bounding box center [633, 42] width 19 height 17
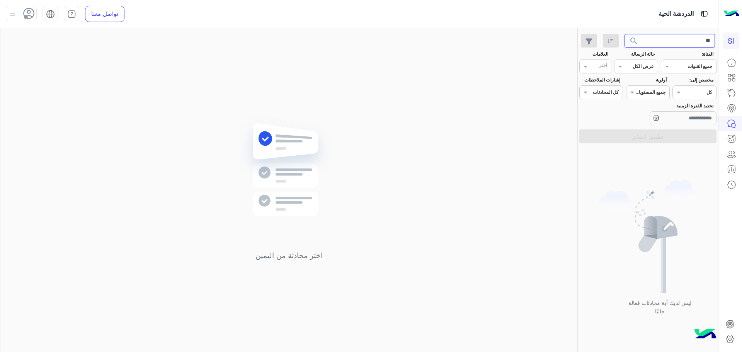
type input "*"
drag, startPoint x: 606, startPoint y: 149, endPoint x: 601, endPoint y: 118, distance: 31.7
click at [605, 146] on div "ليس لديك أية محادثات فعالة حاليًا" at bounding box center [648, 250] width 140 height 209
click at [600, 110] on div "تحديد الفترة الزمنية" at bounding box center [648, 114] width 140 height 24
click at [663, 67] on span at bounding box center [666, 66] width 10 height 8
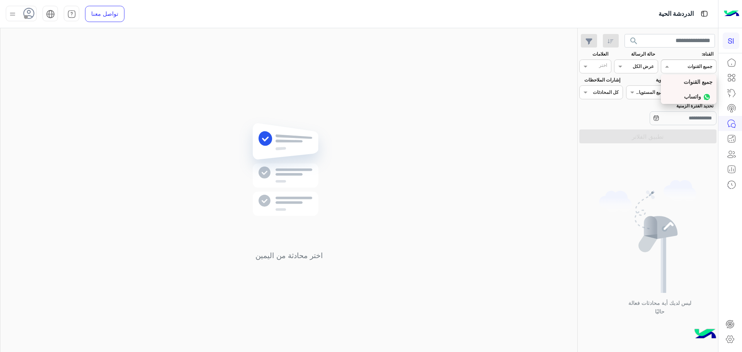
click at [678, 94] on div "واتساب" at bounding box center [689, 96] width 56 height 15
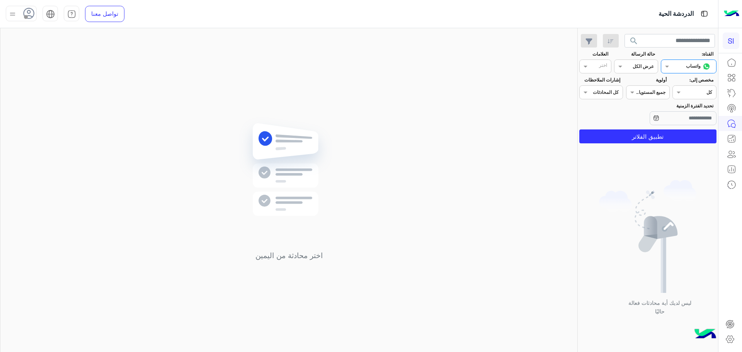
click at [677, 69] on div "القناه واتساب" at bounding box center [693, 67] width 45 height 8
click at [683, 82] on b "جميع القنوات" at bounding box center [697, 81] width 29 height 7
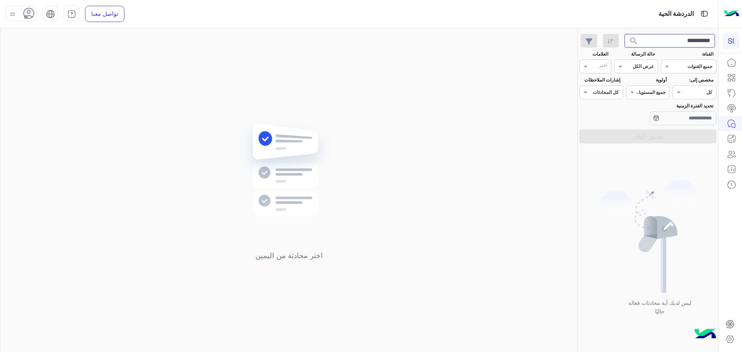
click at [652, 39] on input "**********" at bounding box center [669, 41] width 91 height 14
click at [624, 34] on button "search" at bounding box center [633, 42] width 19 height 17
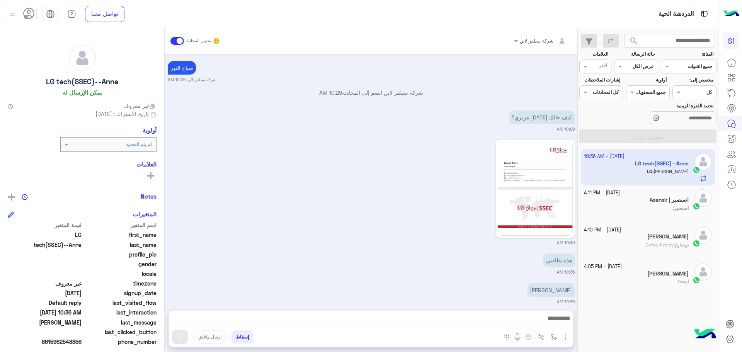
click at [673, 207] on b "اصنصير :" at bounding box center [681, 208] width 16 height 6
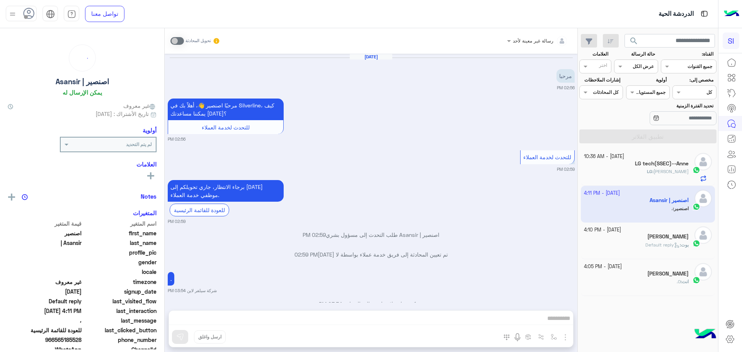
scroll to position [380, 0]
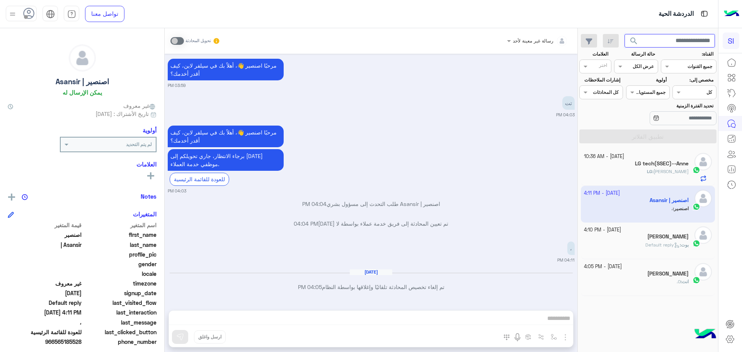
click at [649, 47] on input "text" at bounding box center [669, 41] width 91 height 14
type input "**********"
click at [624, 34] on button "search" at bounding box center [633, 42] width 19 height 17
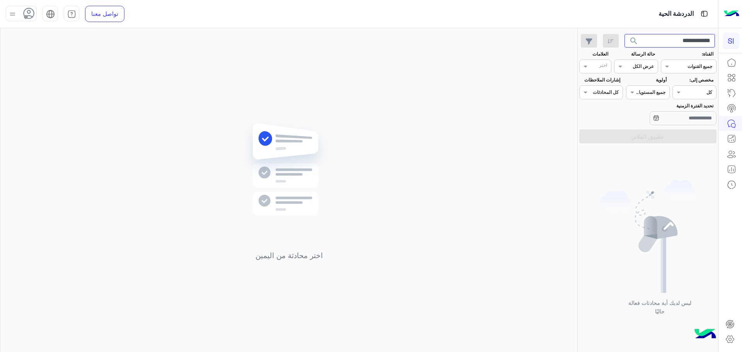
click at [651, 41] on input "**********" at bounding box center [669, 41] width 91 height 14
click at [635, 42] on span "search" at bounding box center [633, 40] width 9 height 9
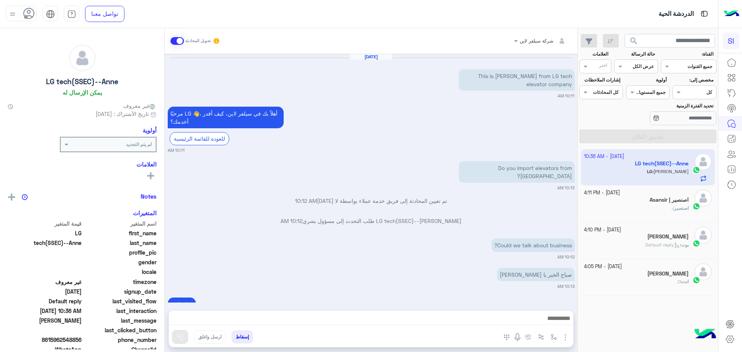
scroll to position [236, 0]
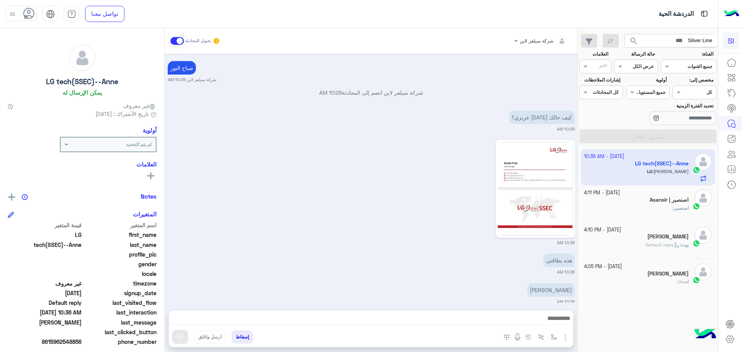
click at [727, 38] on div "SI" at bounding box center [730, 40] width 17 height 17
click at [731, 63] on icon at bounding box center [731, 62] width 9 height 9
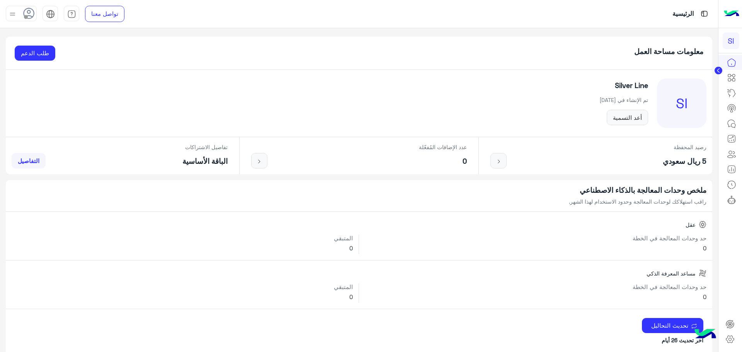
click at [718, 69] on icon at bounding box center [718, 71] width 2 height 4
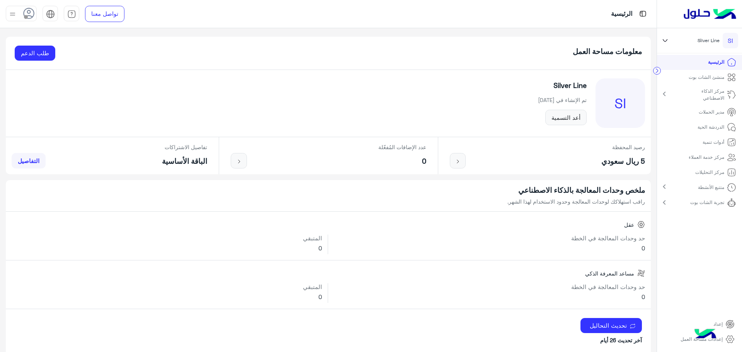
click at [701, 330] on img at bounding box center [704, 334] width 27 height 27
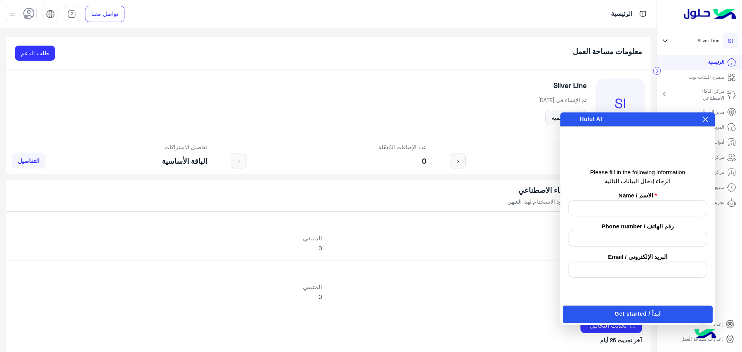
click at [624, 201] on input "text" at bounding box center [637, 208] width 139 height 16
click at [629, 235] on input "text" at bounding box center [637, 239] width 139 height 16
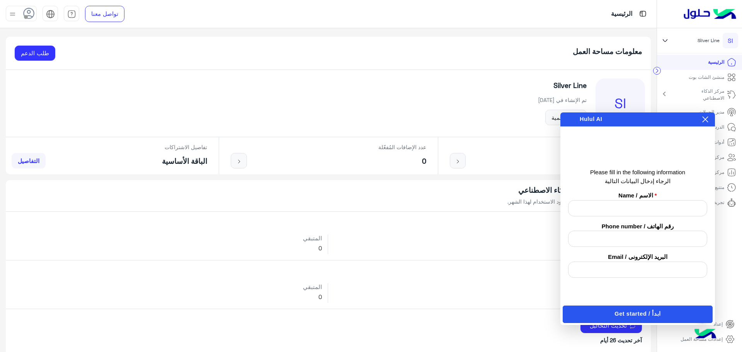
click at [627, 212] on input "text" at bounding box center [637, 208] width 139 height 16
type input "*********"
click at [633, 314] on span "Get started / ابدأ" at bounding box center [637, 314] width 46 height 8
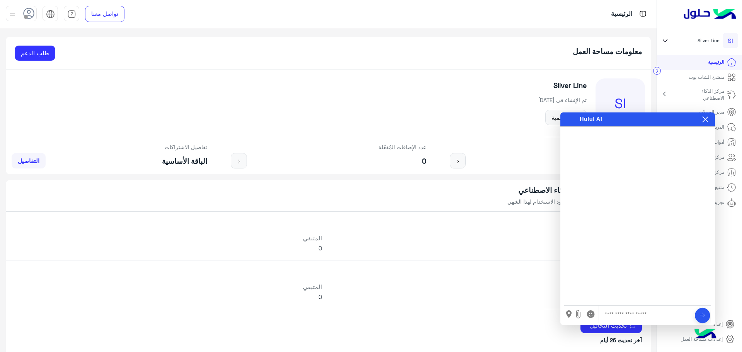
click at [627, 311] on input "text" at bounding box center [646, 314] width 83 height 17
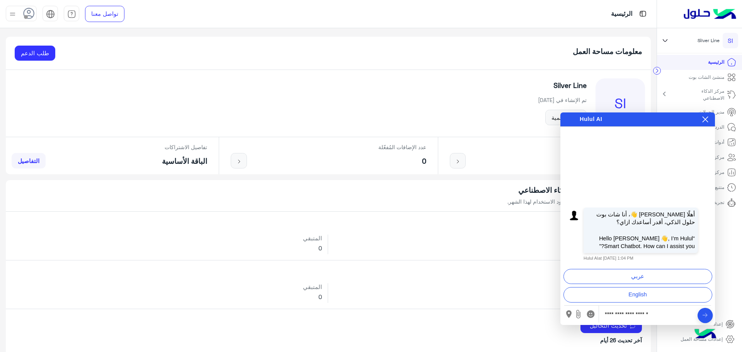
type input "**********"
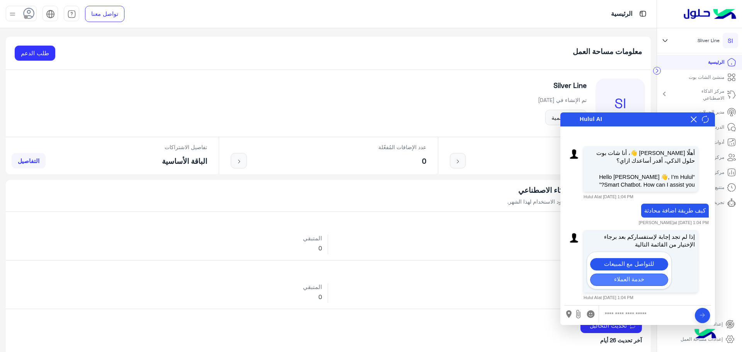
click at [651, 282] on button "خدمة العملاء" at bounding box center [629, 279] width 78 height 12
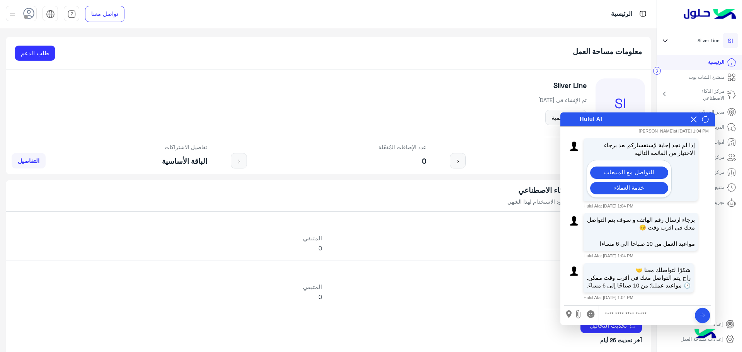
click at [691, 121] on icon at bounding box center [693, 119] width 6 height 6
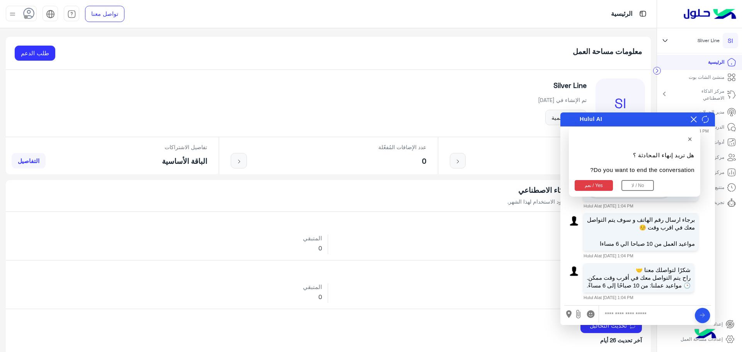
click at [586, 183] on button "نعم / Yes" at bounding box center [593, 185] width 38 height 11
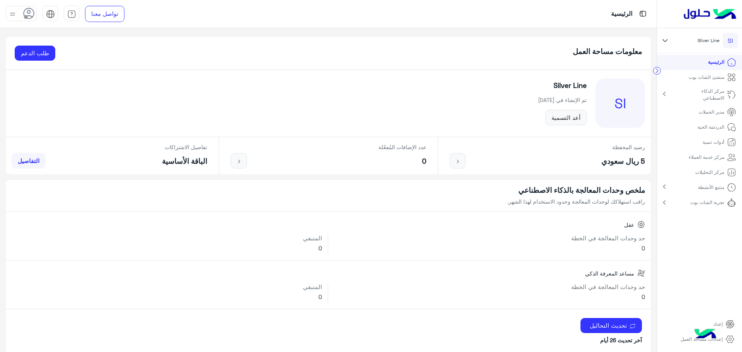
click at [729, 128] on icon at bounding box center [731, 126] width 9 height 9
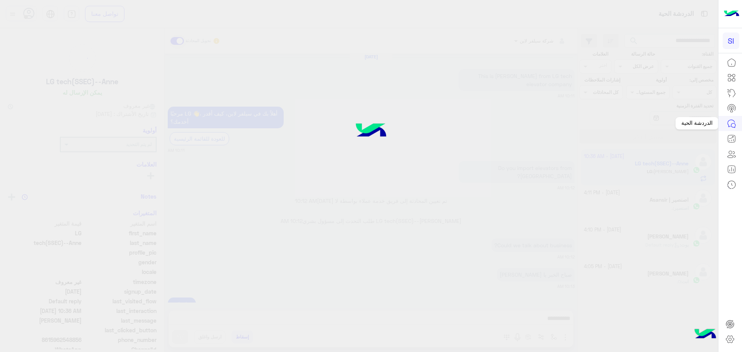
scroll to position [236, 0]
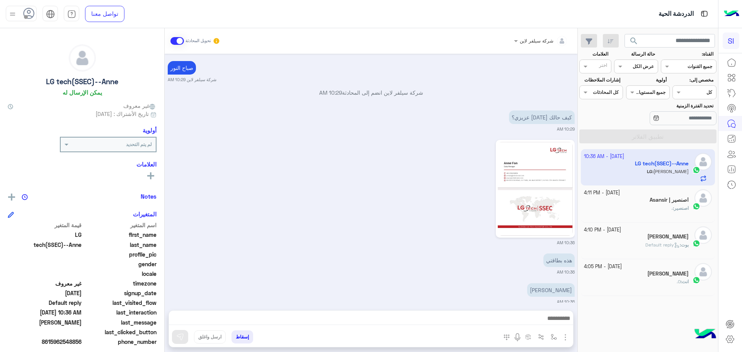
click at [152, 171] on button at bounding box center [151, 175] width 12 height 9
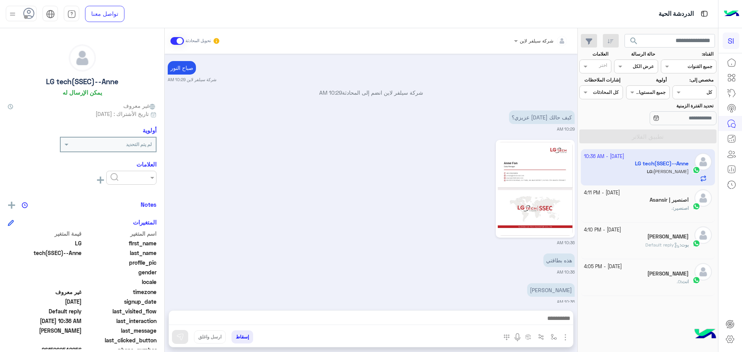
click at [144, 177] on input "text" at bounding box center [138, 176] width 24 height 7
click at [86, 174] on div "رؤية الكل" at bounding box center [82, 179] width 149 height 17
click at [101, 181] on icon at bounding box center [100, 180] width 7 height 7
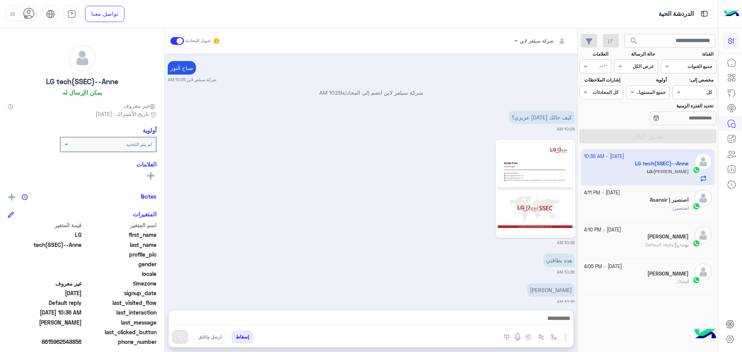
click at [14, 212] on icon at bounding box center [11, 215] width 6 height 6
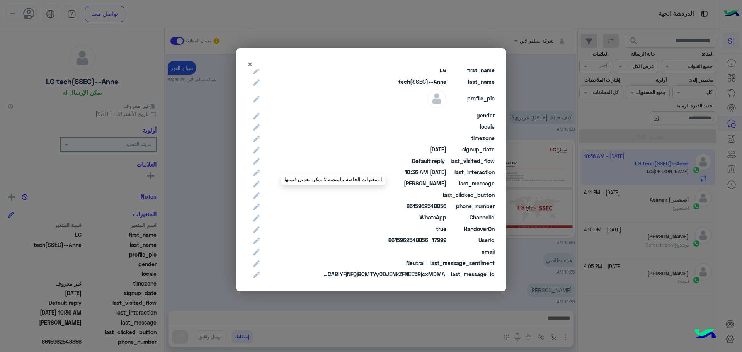
scroll to position [0, 0]
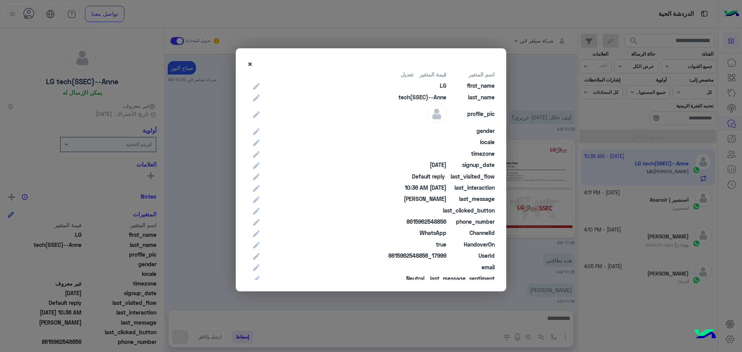
click at [251, 66] on span "×" at bounding box center [249, 64] width 5 height 10
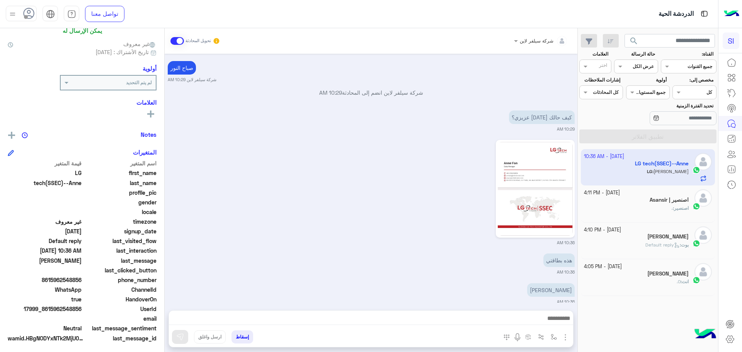
scroll to position [64, 0]
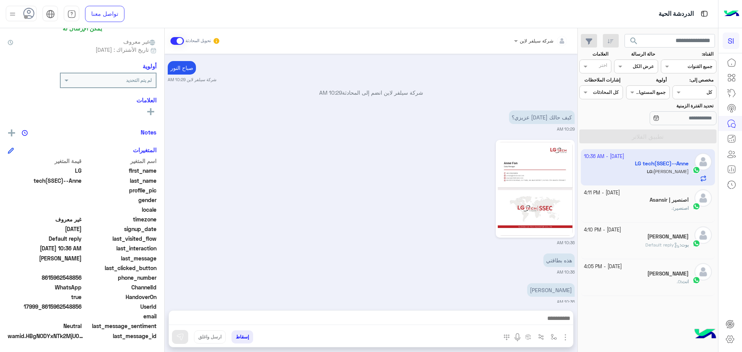
click at [13, 151] on icon at bounding box center [10, 150] width 5 height 5
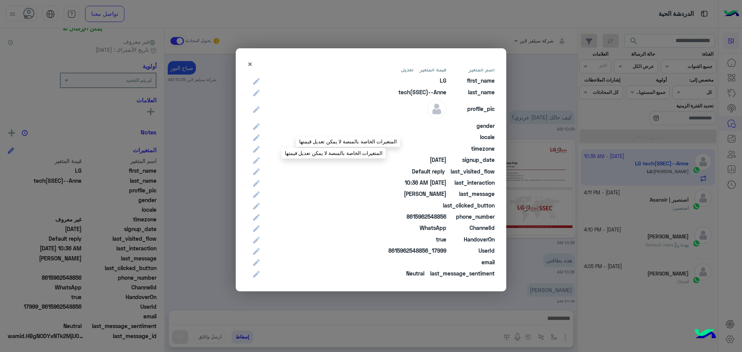
scroll to position [0, 0]
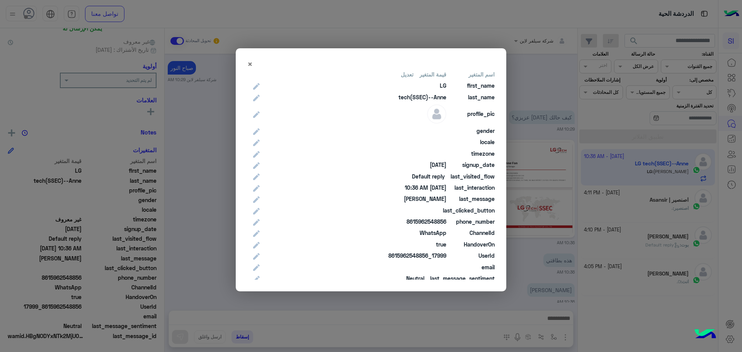
click at [246, 62] on div "× اسم المتغير قيمة المتغير تعديل first_name LG last_name tech(SSEC)--Anne profi…" at bounding box center [370, 169] width 259 height 231
click at [247, 62] on span "×" at bounding box center [249, 64] width 5 height 10
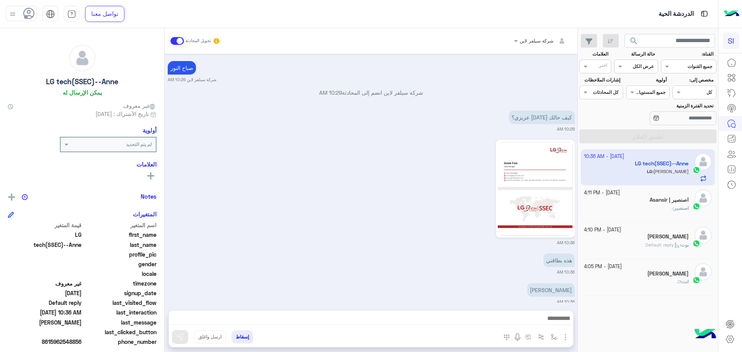
click at [13, 105] on icon at bounding box center [10, 106] width 5 height 5
drag, startPoint x: 139, startPoint y: 105, endPoint x: 120, endPoint y: 104, distance: 18.6
click at [138, 105] on span "غير معروف" at bounding box center [139, 106] width 33 height 8
click at [102, 92] on h6 "يمكن الإرسال له" at bounding box center [82, 92] width 39 height 7
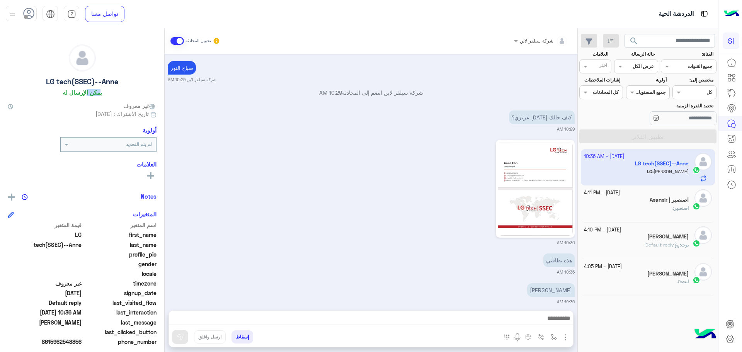
click at [102, 92] on h6 "يمكن الإرسال له" at bounding box center [82, 92] width 39 height 7
click at [100, 80] on h5 "LG tech(SSEC)--Anne" at bounding box center [82, 81] width 72 height 9
click at [90, 67] on img at bounding box center [82, 58] width 26 height 26
click at [72, 144] on div at bounding box center [108, 142] width 95 height 7
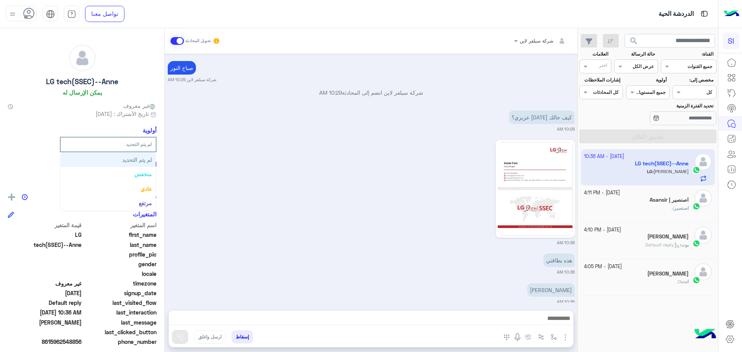
click at [124, 160] on b "لم يتم التحديد" at bounding box center [137, 159] width 30 height 7
